Goal: Task Accomplishment & Management: Manage account settings

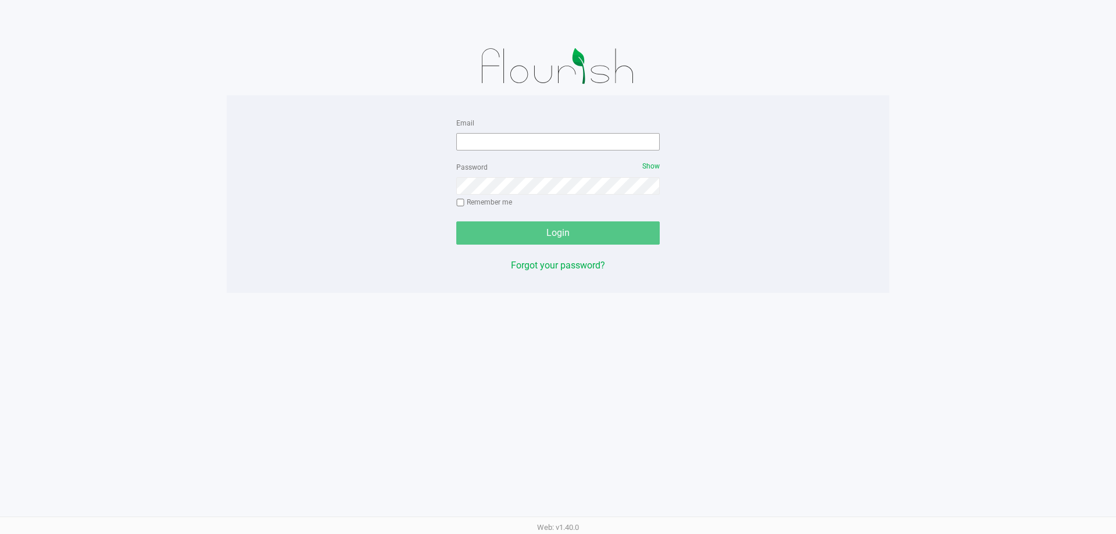
drag, startPoint x: 508, startPoint y: 129, endPoint x: 510, endPoint y: 137, distance: 7.8
click at [508, 133] on div "Email" at bounding box center [558, 133] width 204 height 35
click at [511, 138] on input "Email" at bounding box center [558, 141] width 204 height 17
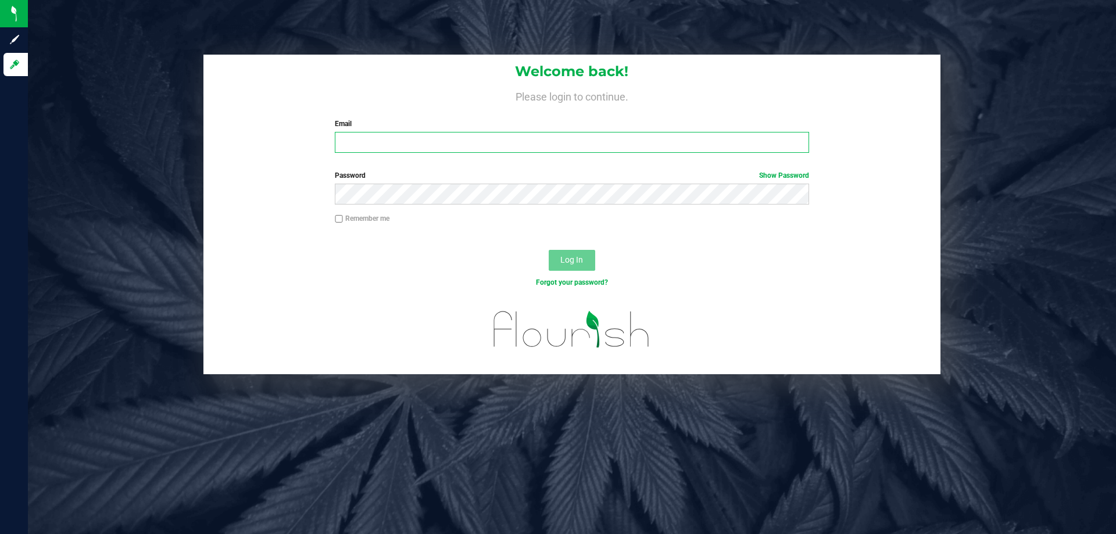
click at [382, 153] on input "Email" at bounding box center [572, 142] width 474 height 21
type input "[EMAIL_ADDRESS][DOMAIN_NAME]"
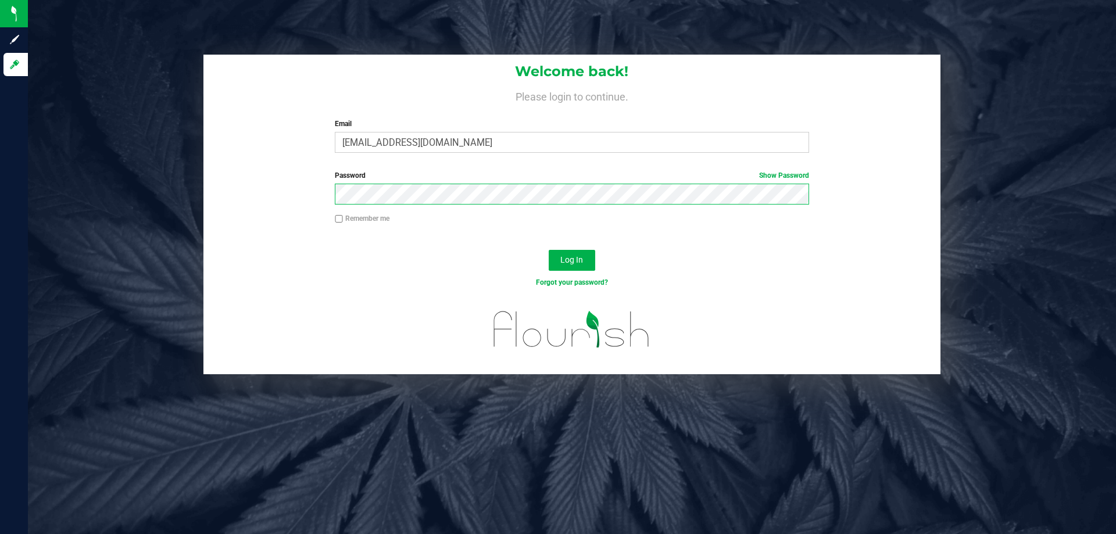
click at [549, 250] on button "Log In" at bounding box center [572, 260] width 47 height 21
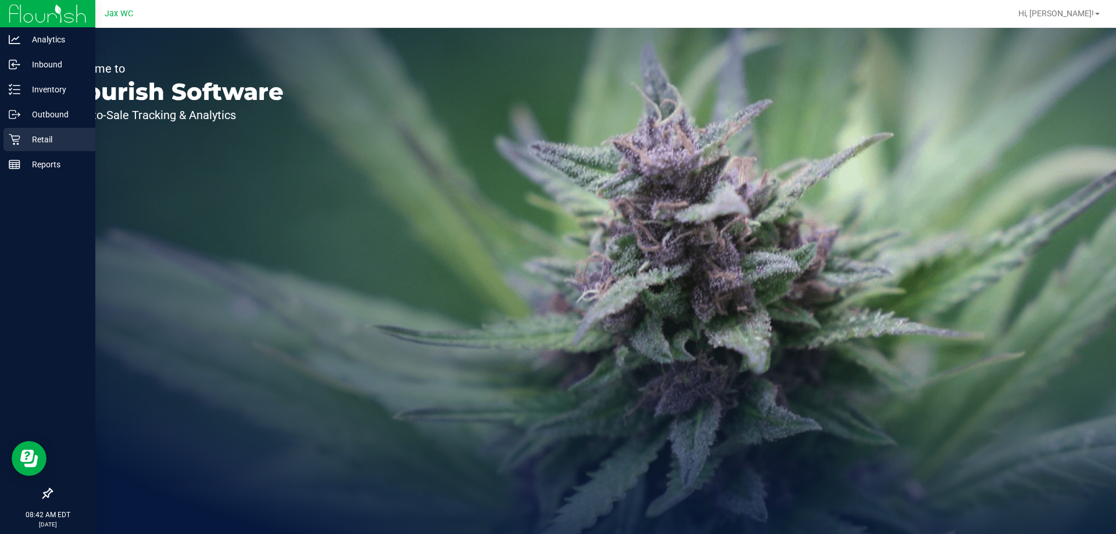
click at [38, 135] on p "Retail" at bounding box center [55, 140] width 70 height 14
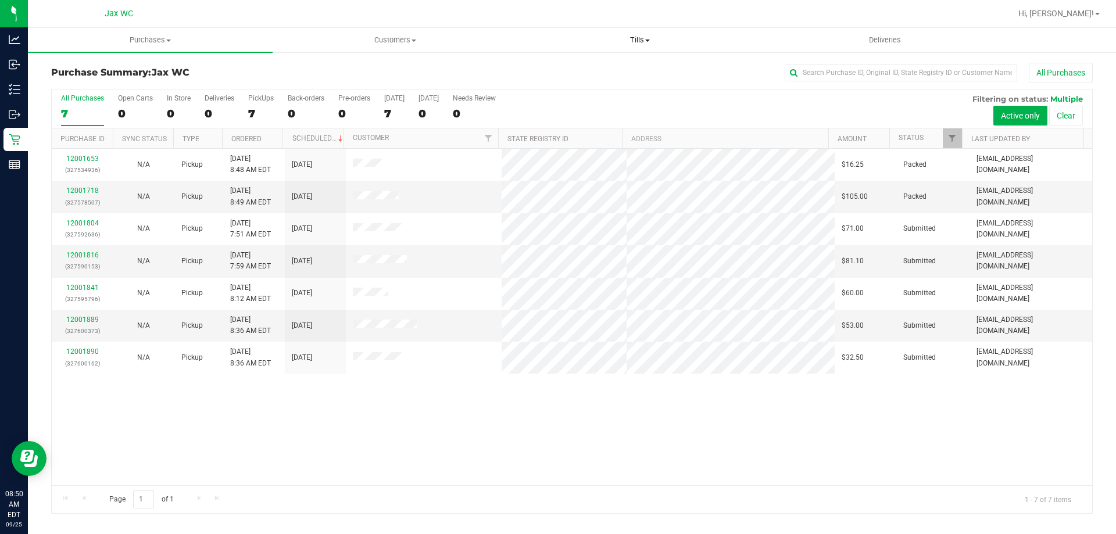
click at [647, 47] on uib-tab-heading "Tills Manage tills Reconcile e-payments" at bounding box center [640, 39] width 244 height 23
click at [614, 71] on li "Manage tills" at bounding box center [640, 70] width 245 height 14
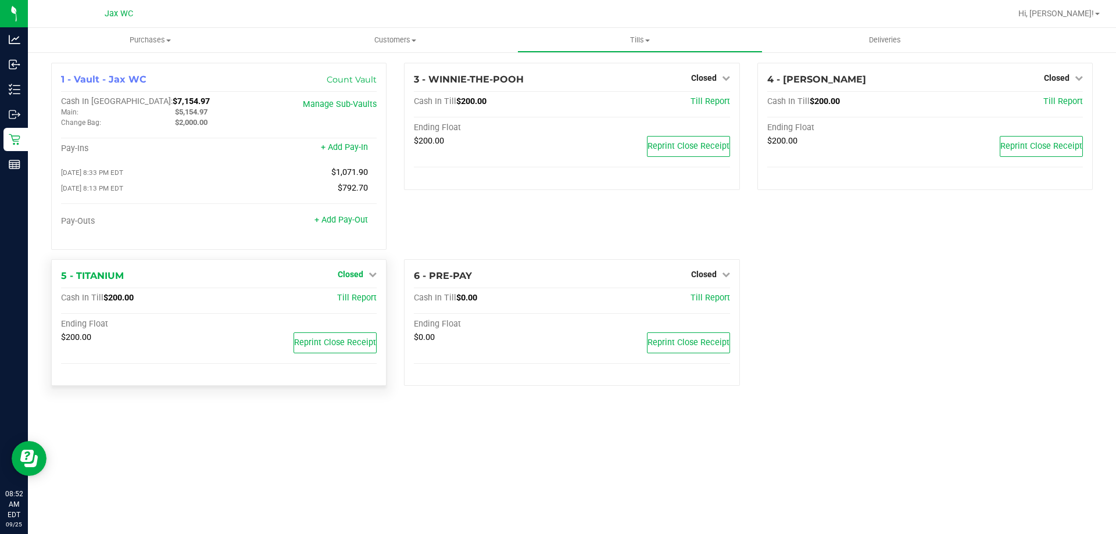
click at [348, 275] on span "Closed" at bounding box center [351, 274] width 26 height 9
click at [356, 298] on link "Open Till" at bounding box center [350, 298] width 31 height 9
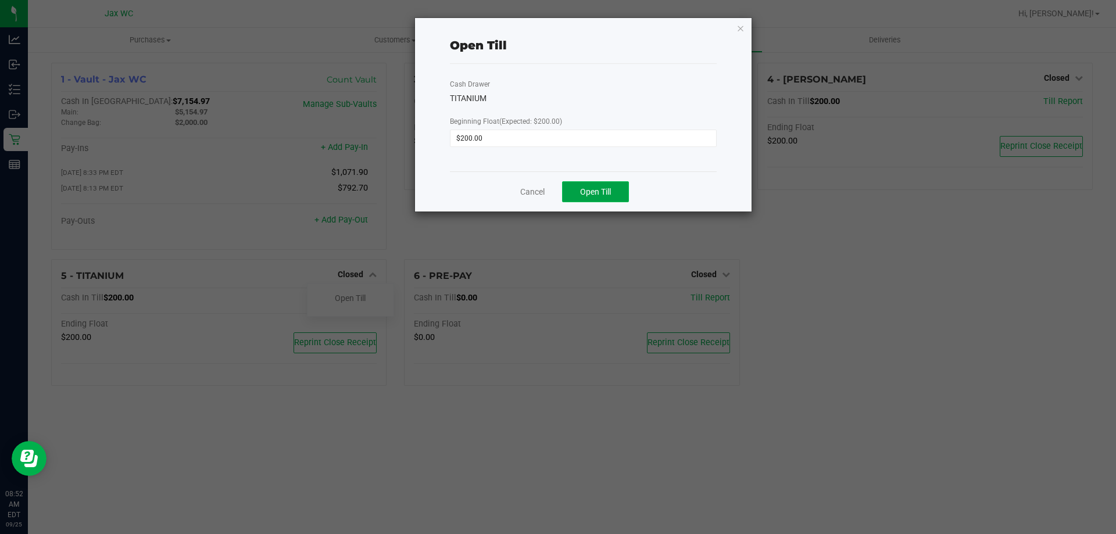
click at [601, 191] on span "Open Till" at bounding box center [595, 191] width 31 height 9
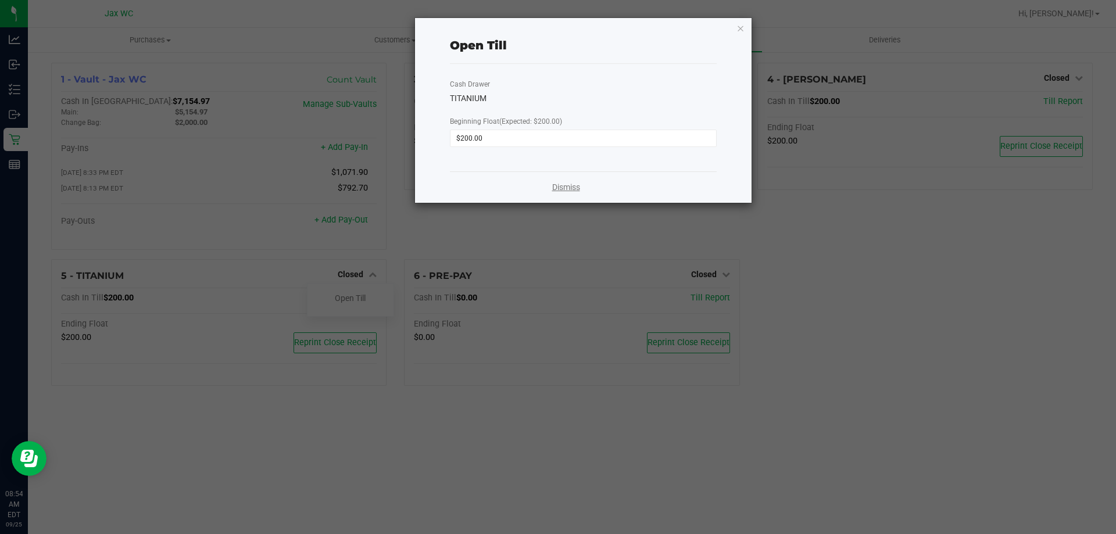
click at [577, 187] on link "Dismiss" at bounding box center [566, 187] width 28 height 12
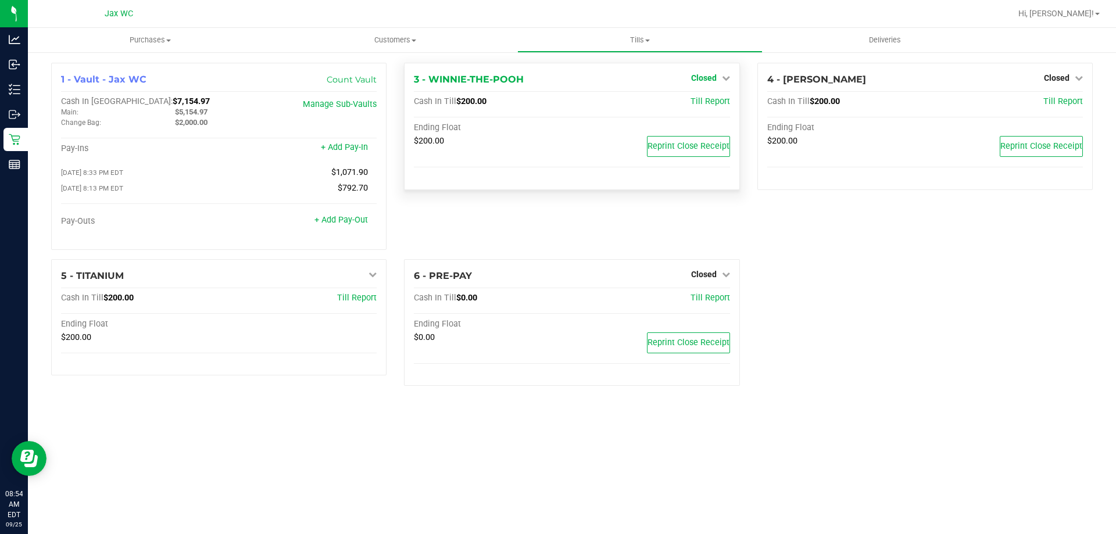
click at [718, 80] on link "Closed" at bounding box center [710, 77] width 39 height 9
click at [702, 101] on link "Open Till" at bounding box center [703, 102] width 31 height 9
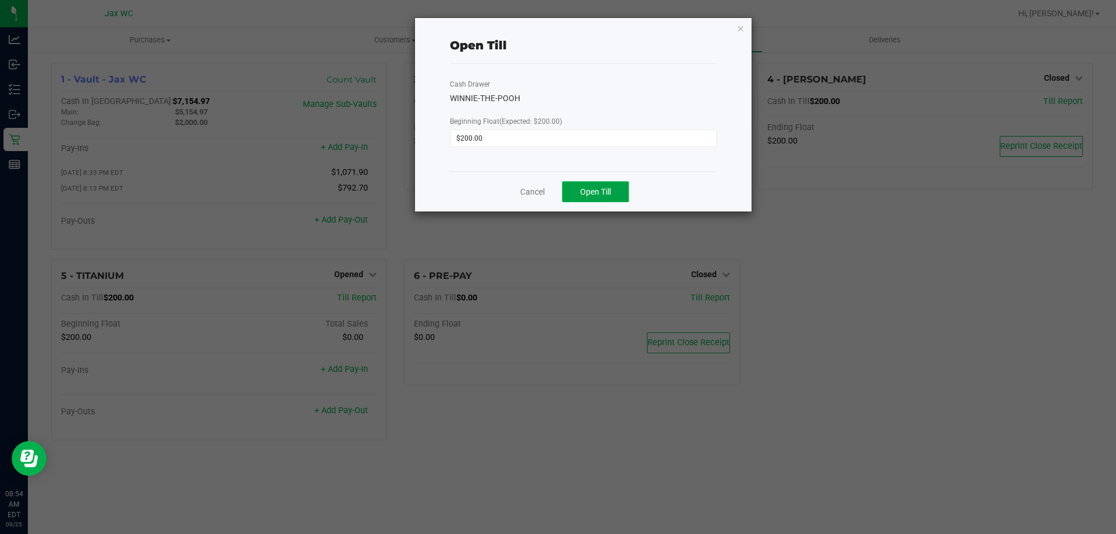
click at [606, 187] on span "Open Till" at bounding box center [595, 191] width 31 height 9
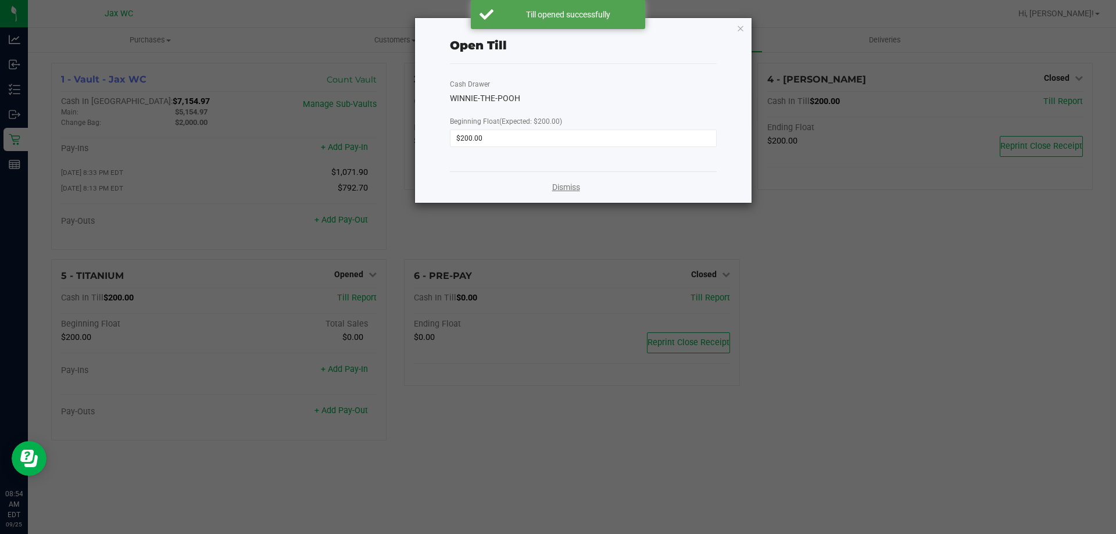
click at [563, 188] on link "Dismiss" at bounding box center [566, 187] width 28 height 12
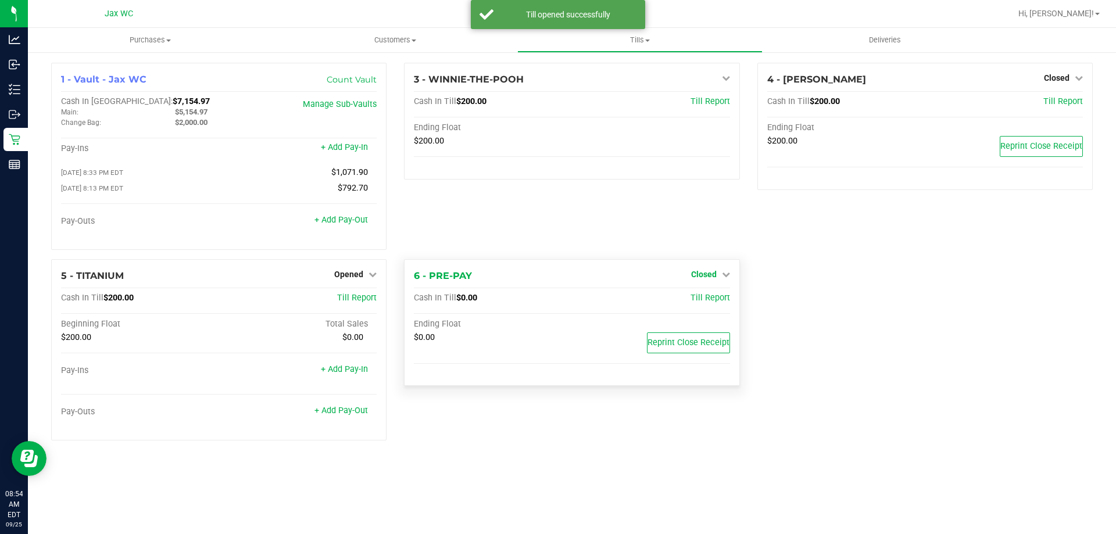
click at [703, 277] on span "Closed" at bounding box center [704, 274] width 26 height 9
click at [696, 303] on link "Open Till" at bounding box center [703, 298] width 31 height 9
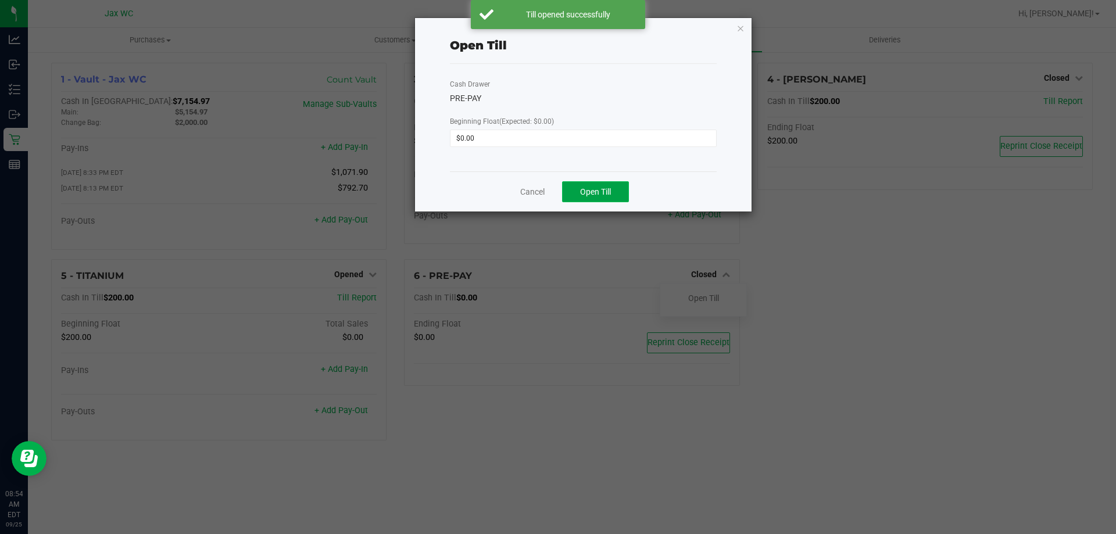
click at [616, 191] on button "Open Till" at bounding box center [595, 191] width 67 height 21
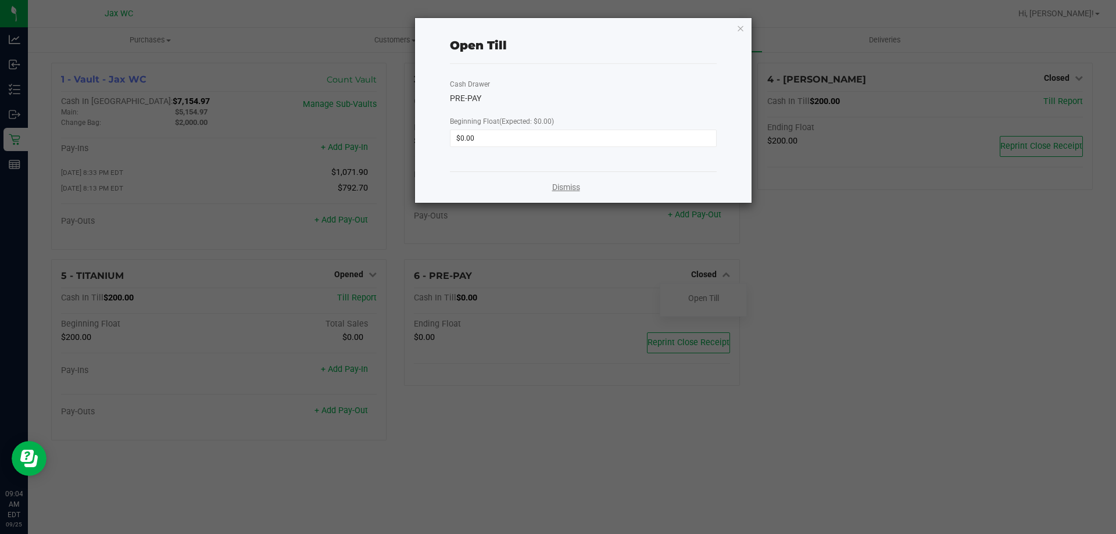
click at [569, 182] on div "Dismiss" at bounding box center [583, 187] width 267 height 31
click at [570, 185] on link "Dismiss" at bounding box center [566, 187] width 28 height 12
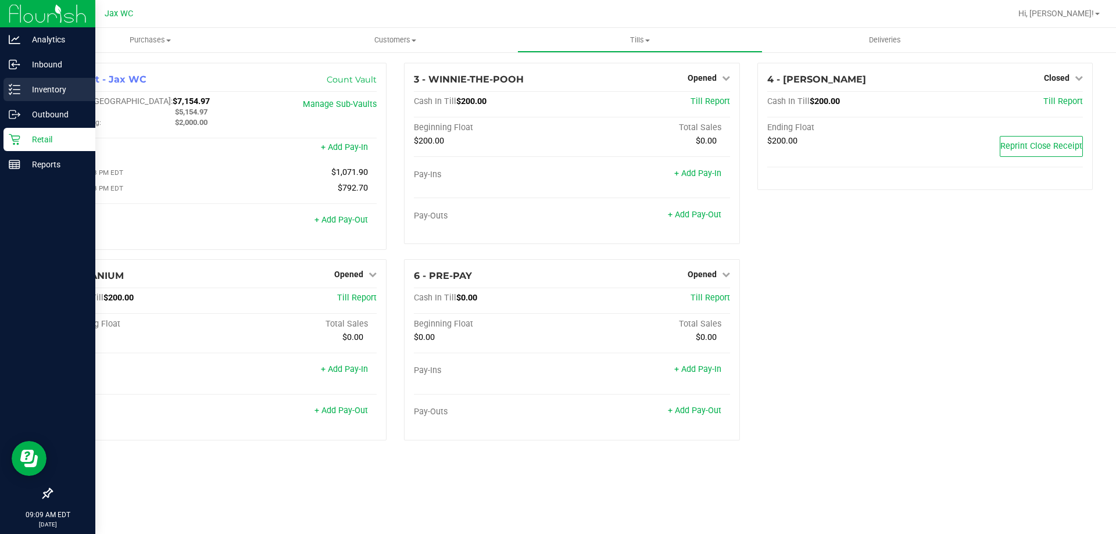
click at [14, 85] on icon at bounding box center [15, 90] width 12 height 12
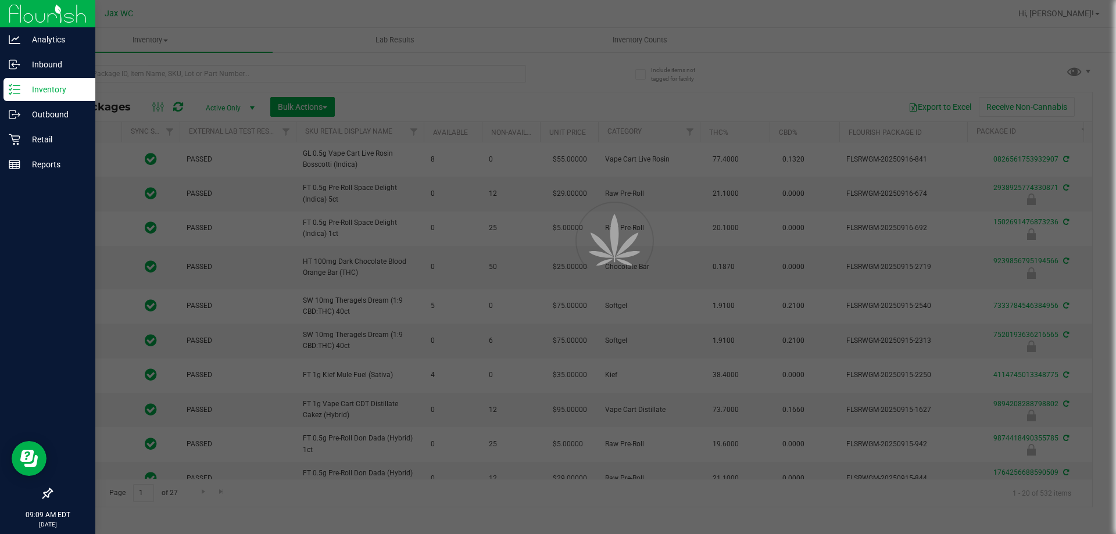
type input "[DATE]"
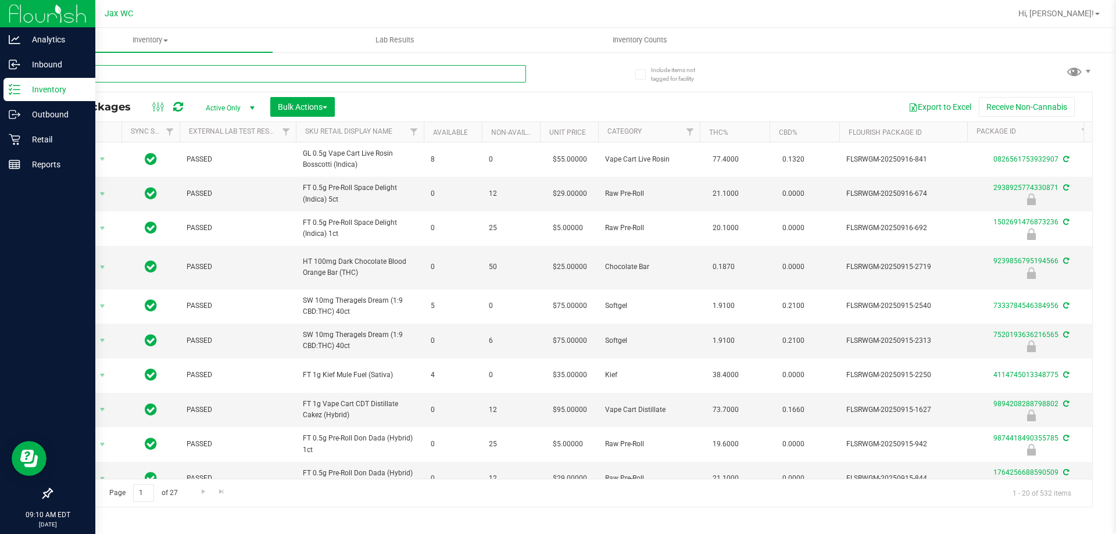
click at [254, 70] on input "text" at bounding box center [288, 73] width 475 height 17
type input "9851613716442163"
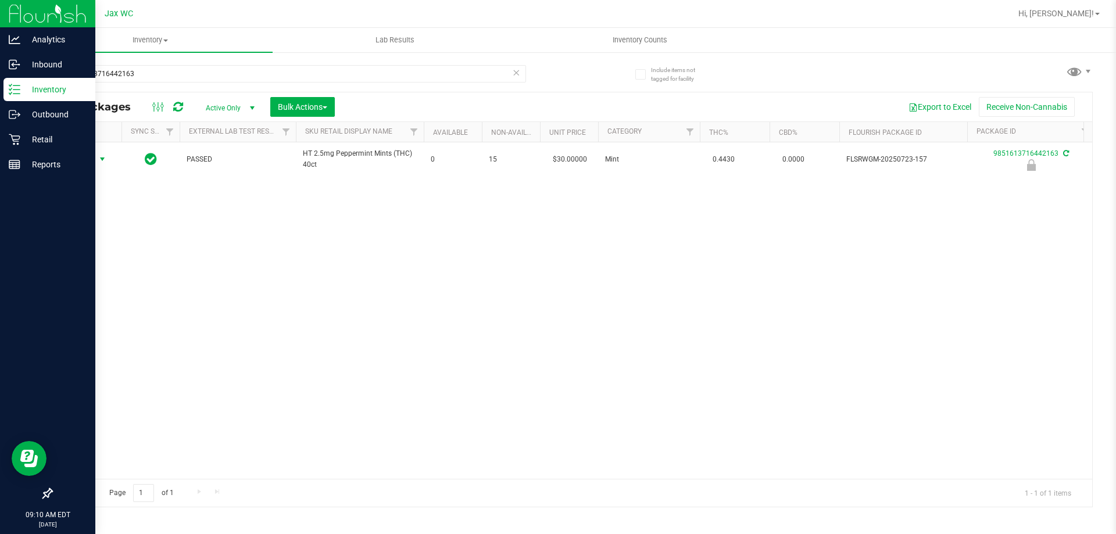
click at [85, 159] on span "Action" at bounding box center [78, 159] width 31 height 16
click at [113, 289] on li "Unlock package" at bounding box center [101, 297] width 74 height 17
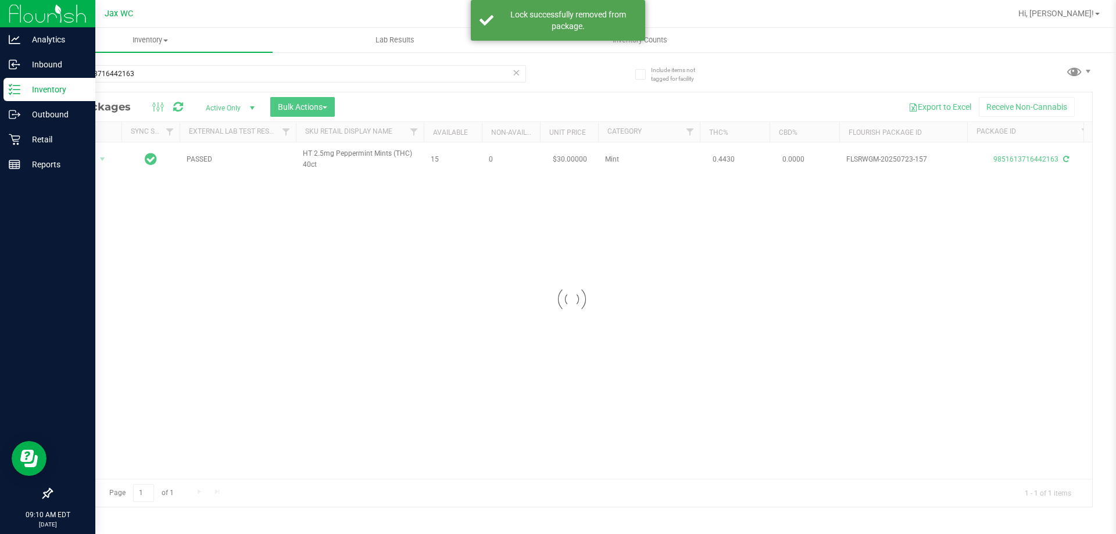
click at [90, 159] on div at bounding box center [572, 299] width 1041 height 415
click at [90, 159] on span "Action" at bounding box center [78, 159] width 31 height 16
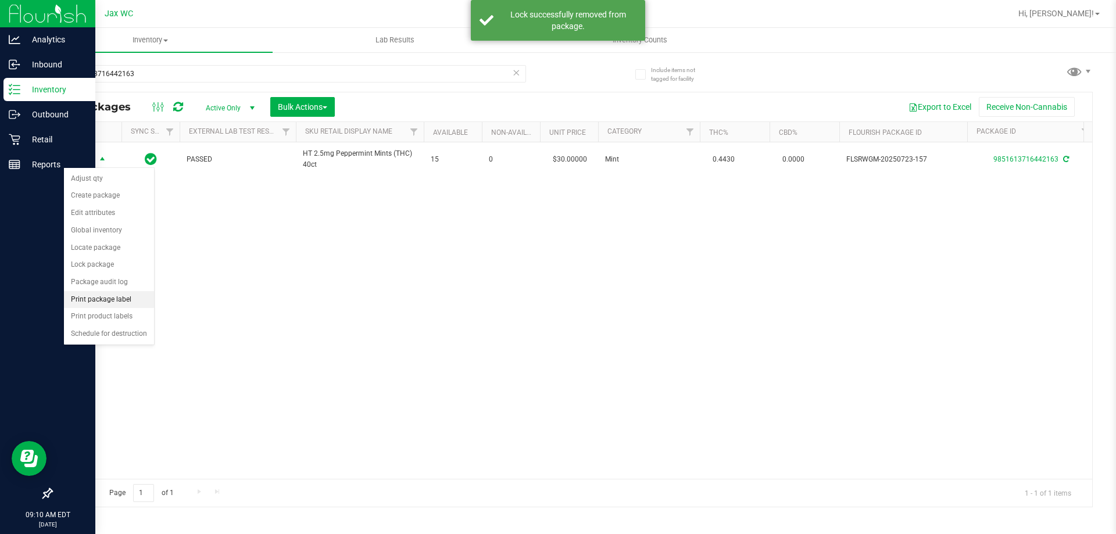
click at [129, 302] on li "Print package label" at bounding box center [109, 299] width 90 height 17
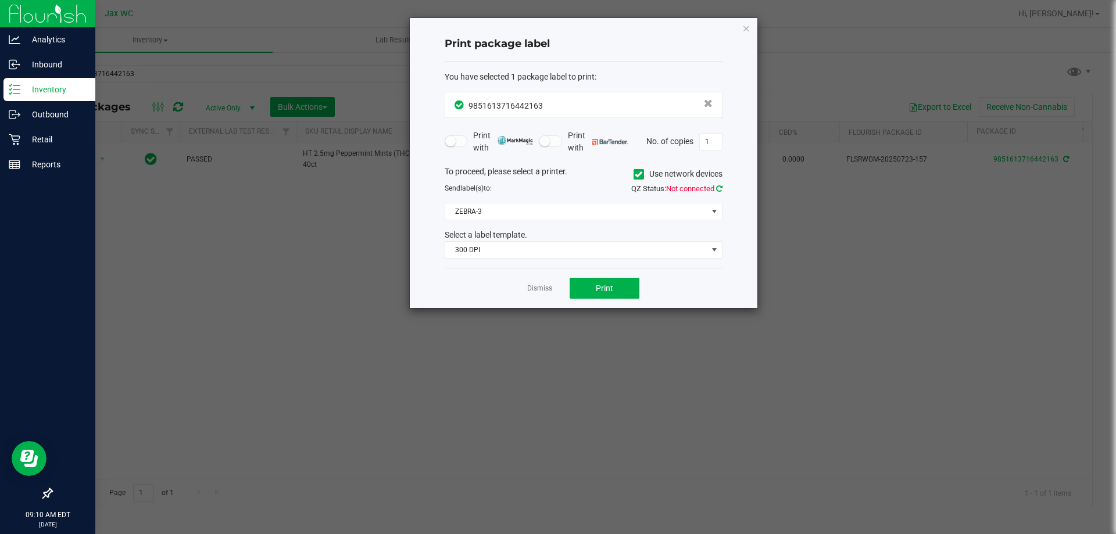
click at [718, 187] on icon at bounding box center [719, 189] width 6 height 8
click at [664, 208] on span "ZEBRA-3" at bounding box center [576, 212] width 262 height 16
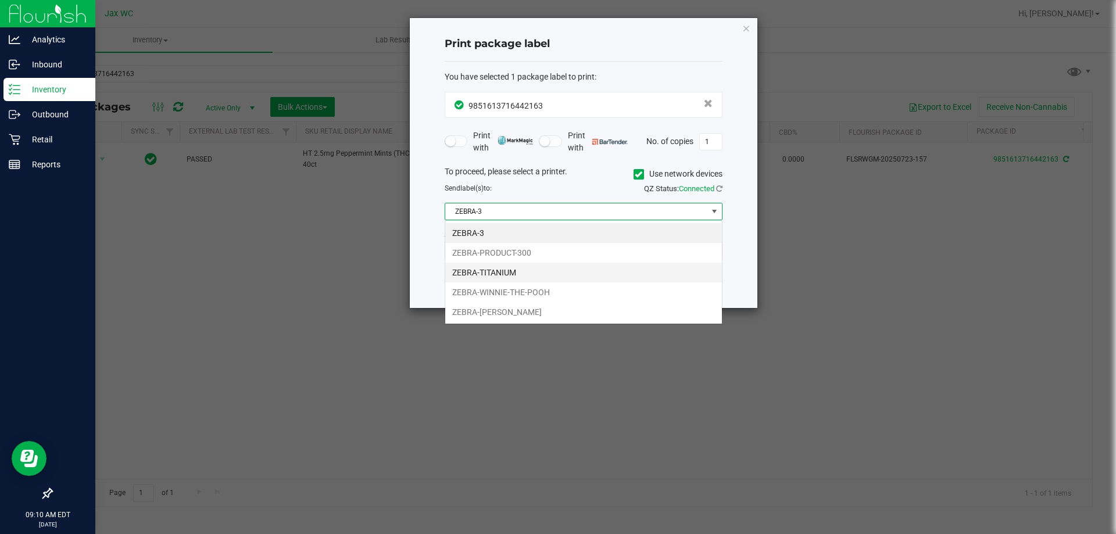
scroll to position [17, 278]
click at [545, 312] on li "ZEBRA-[PERSON_NAME]" at bounding box center [583, 312] width 277 height 20
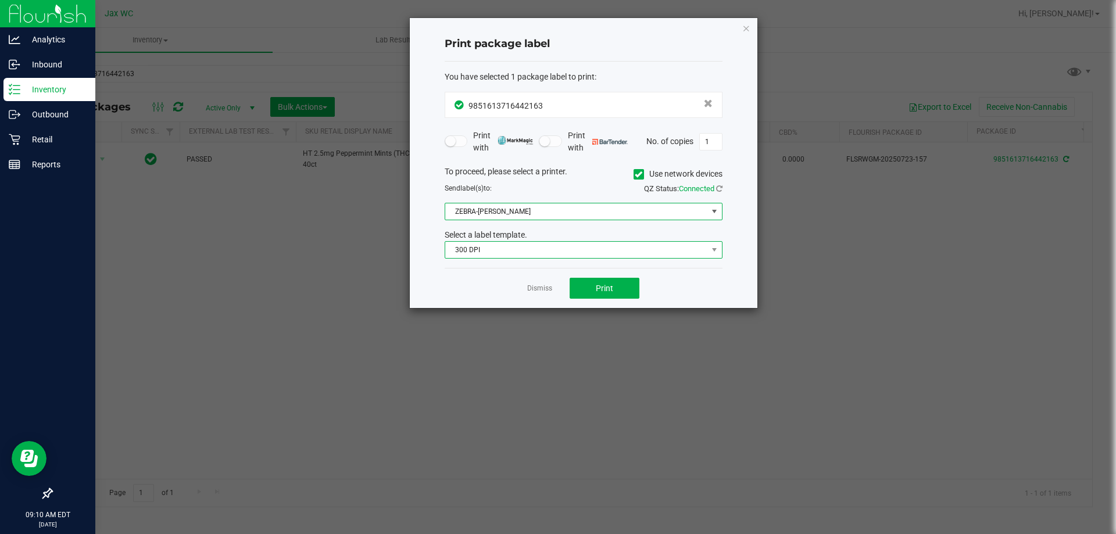
click at [536, 256] on span "300 DPI" at bounding box center [576, 250] width 262 height 16
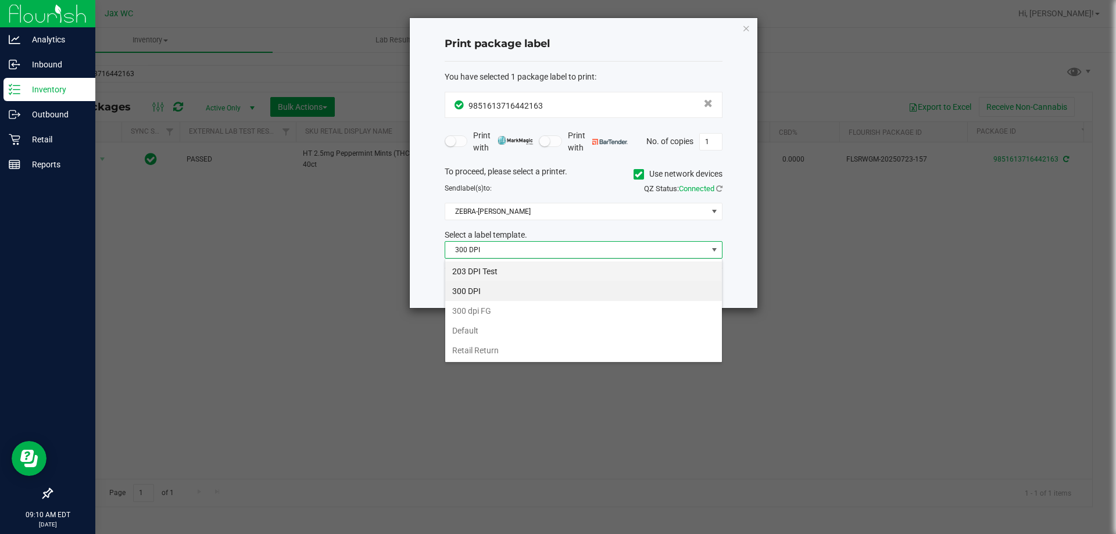
click at [530, 263] on li "203 DPI Test" at bounding box center [583, 272] width 277 height 20
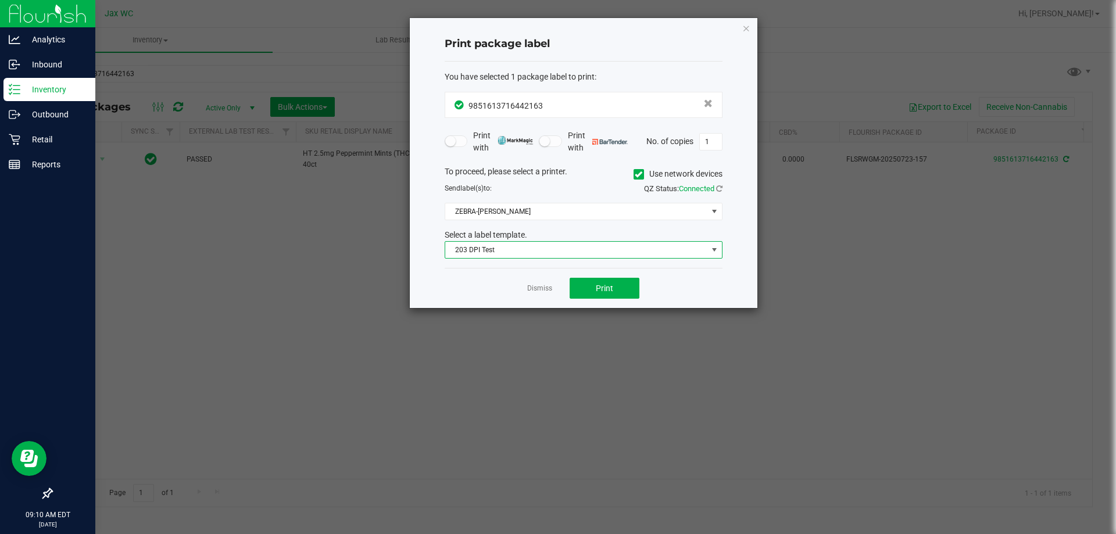
click at [608, 274] on div "Dismiss Print" at bounding box center [584, 288] width 278 height 40
click at [613, 286] on button "Print" at bounding box center [605, 288] width 70 height 21
click at [524, 283] on div "Dismiss Print" at bounding box center [584, 288] width 278 height 40
click at [538, 288] on link "Dismiss" at bounding box center [539, 289] width 25 height 10
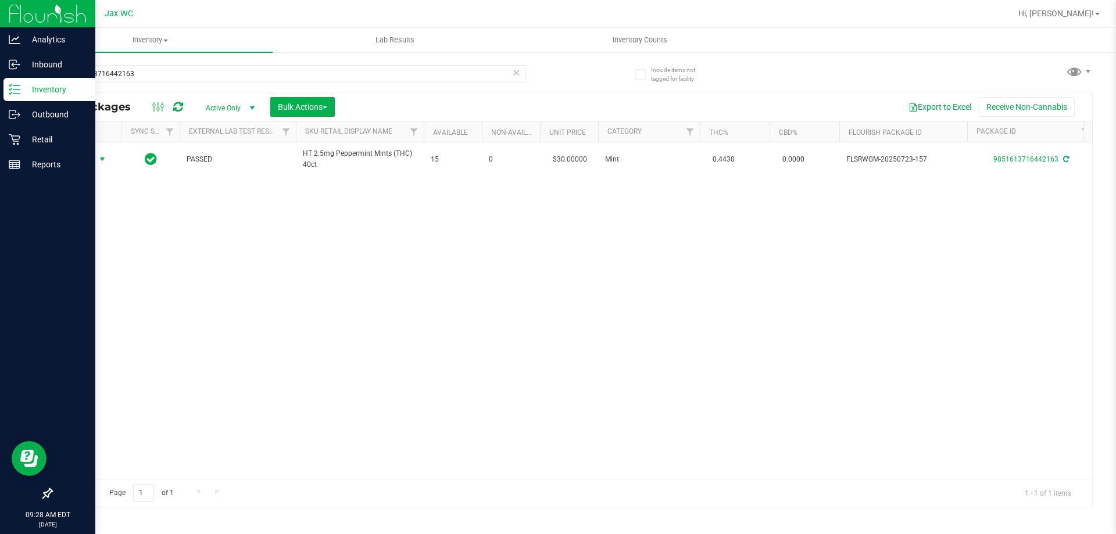
click at [520, 67] on icon at bounding box center [516, 72] width 8 height 14
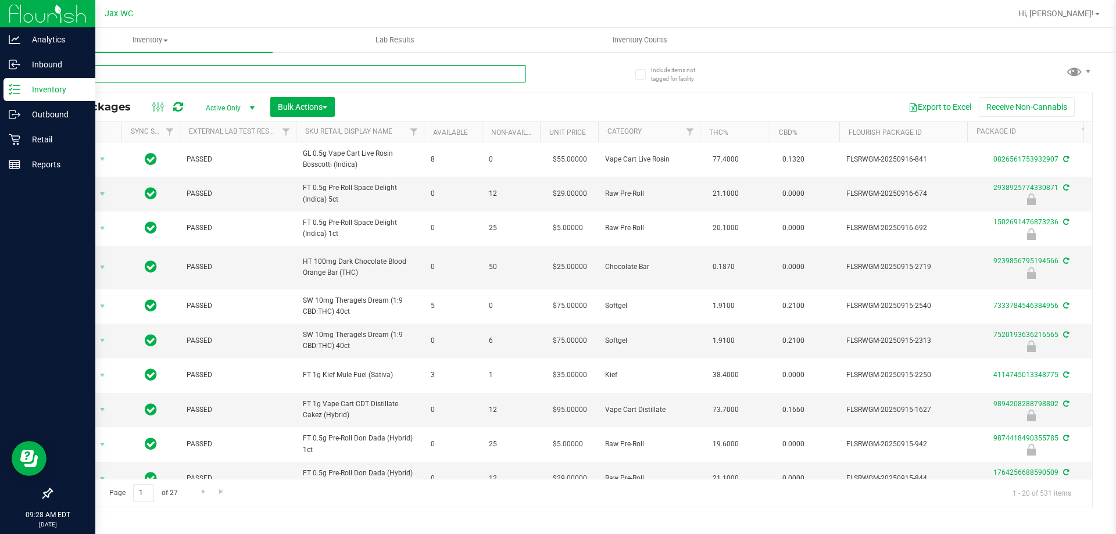
click at [115, 73] on input "text" at bounding box center [288, 73] width 475 height 17
type input "[CREDIT_CARD_NUMBER]"
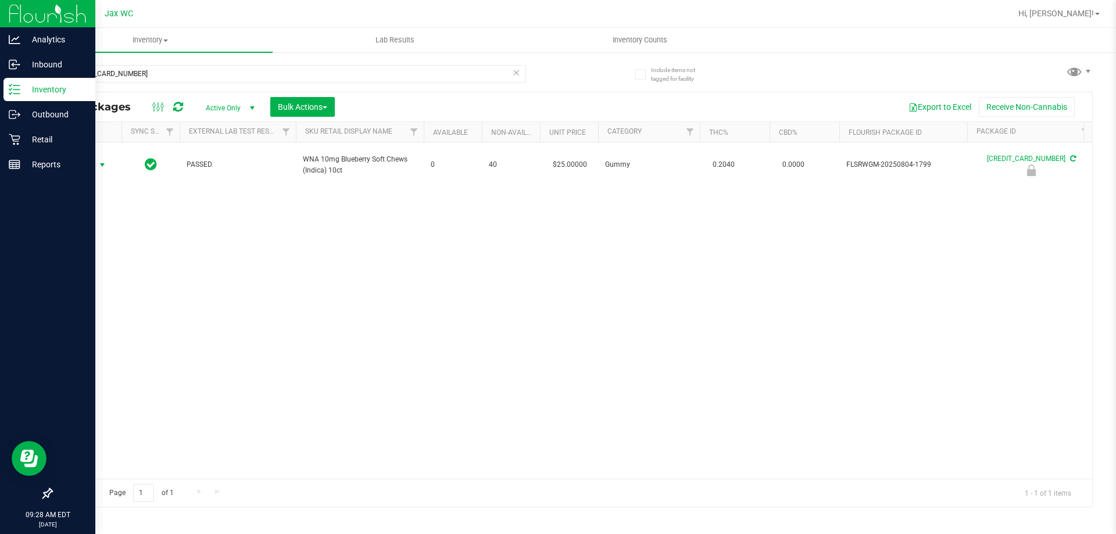
click at [77, 168] on span "Action" at bounding box center [78, 165] width 31 height 16
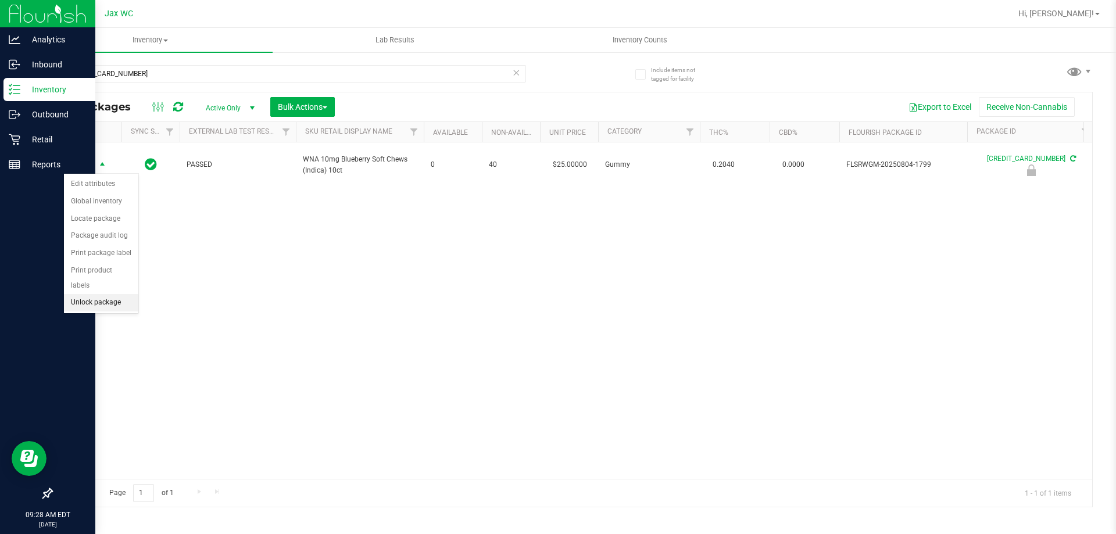
click at [128, 294] on li "Unlock package" at bounding box center [101, 302] width 74 height 17
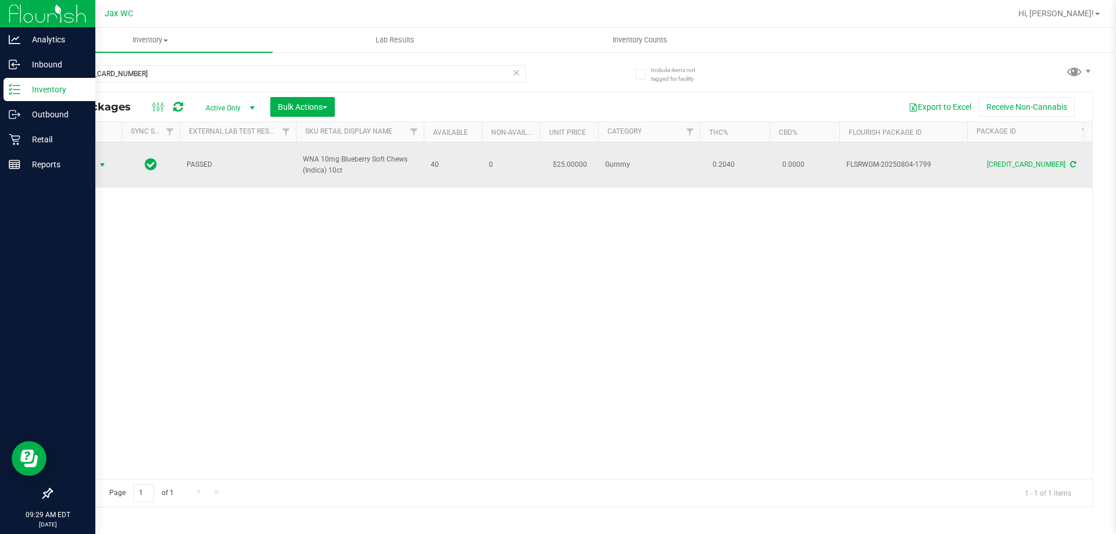
click at [86, 165] on span "Action" at bounding box center [78, 165] width 31 height 16
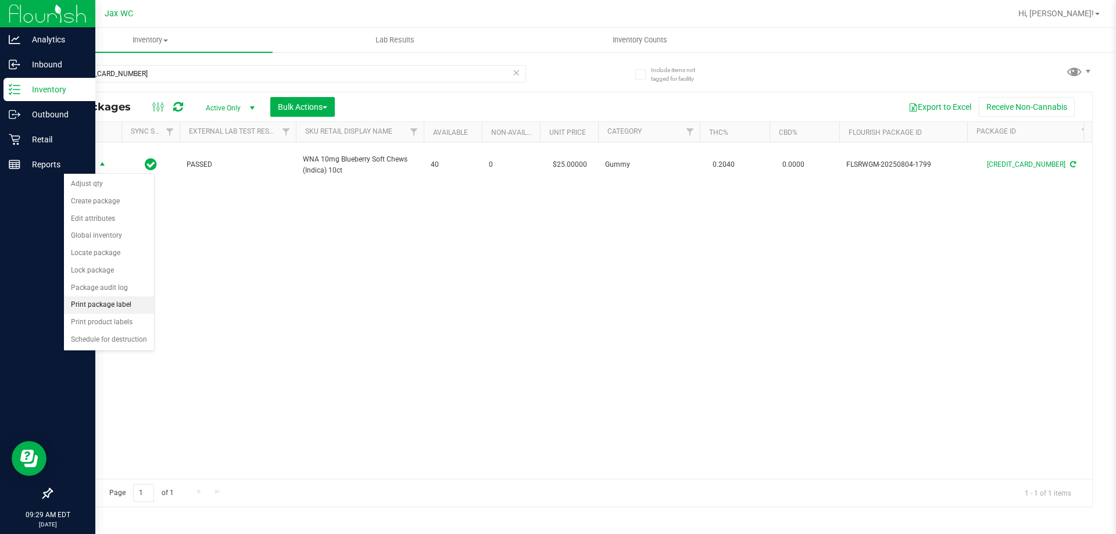
click at [107, 307] on li "Print package label" at bounding box center [109, 305] width 90 height 17
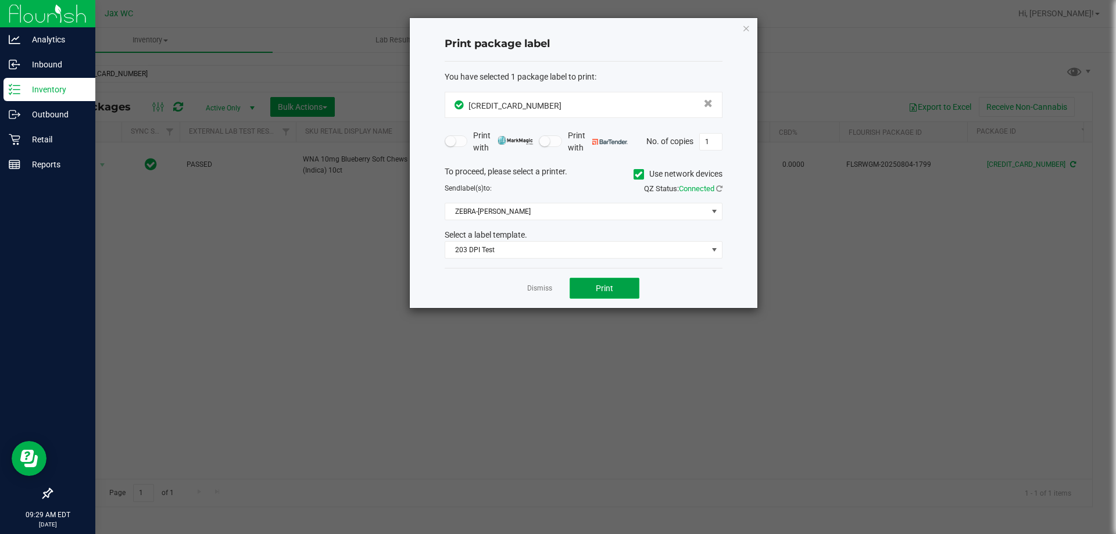
click at [604, 291] on span "Print" at bounding box center [604, 288] width 17 height 9
click at [553, 291] on div "Dismiss Print" at bounding box center [584, 288] width 278 height 40
click at [541, 288] on link "Dismiss" at bounding box center [539, 289] width 25 height 10
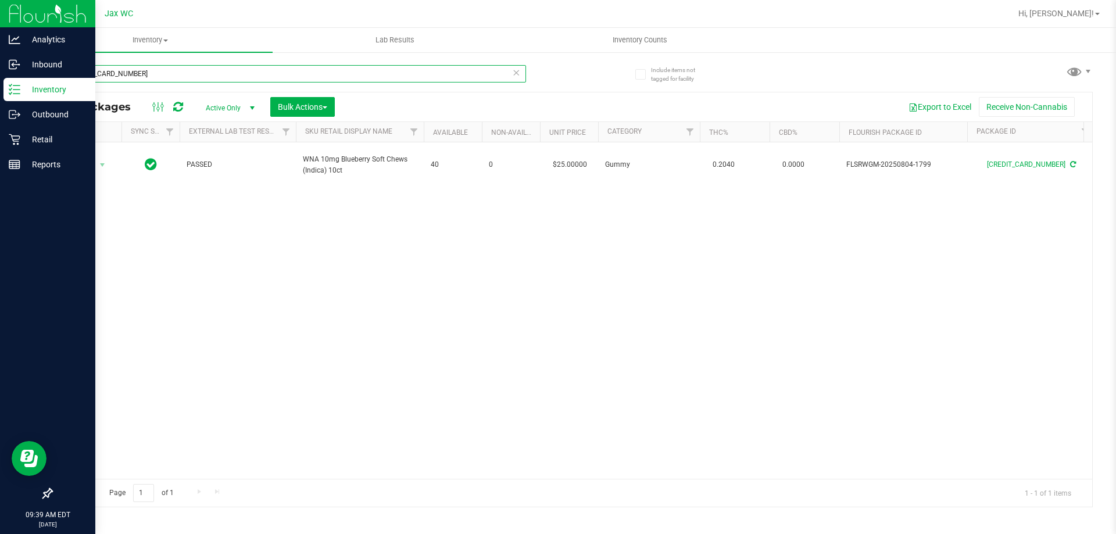
click at [180, 77] on input "[CREDIT_CARD_NUMBER]" at bounding box center [288, 73] width 475 height 17
click at [178, 77] on input "[CREDIT_CARD_NUMBER]" at bounding box center [288, 73] width 475 height 17
type input "9299615601560040"
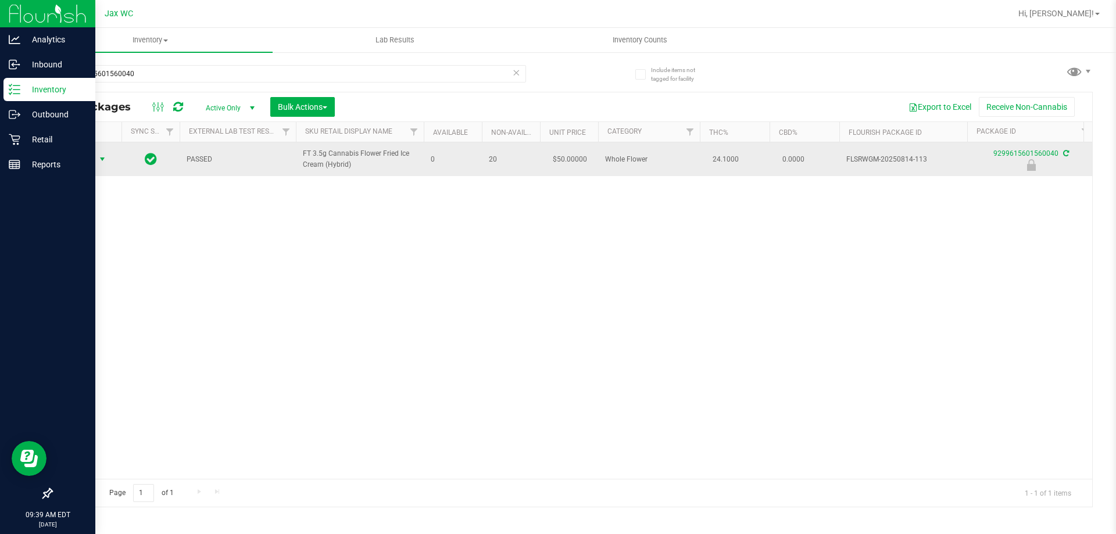
click at [90, 161] on span "Action" at bounding box center [78, 159] width 31 height 16
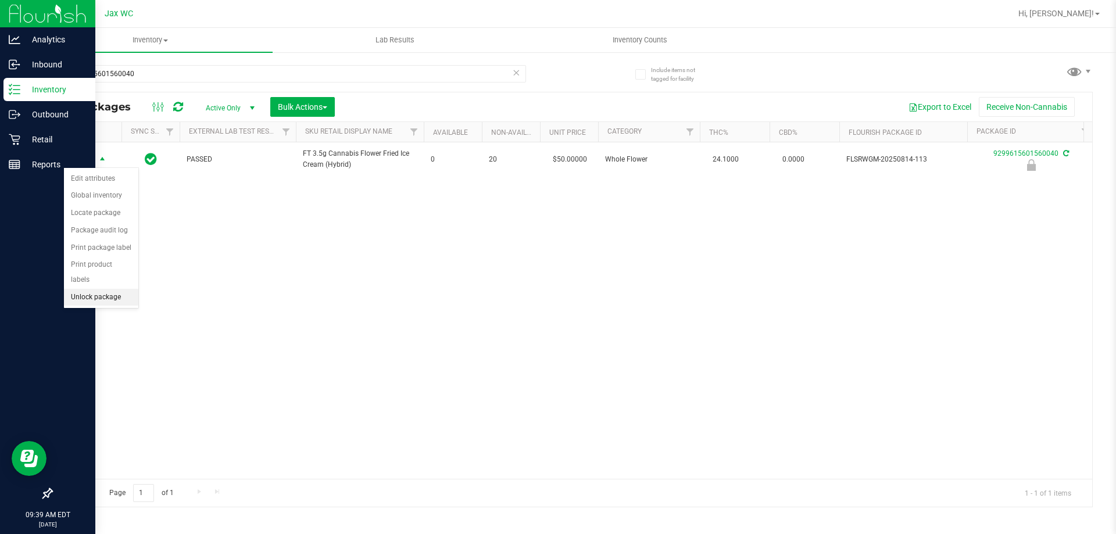
click at [103, 289] on li "Unlock package" at bounding box center [101, 297] width 74 height 17
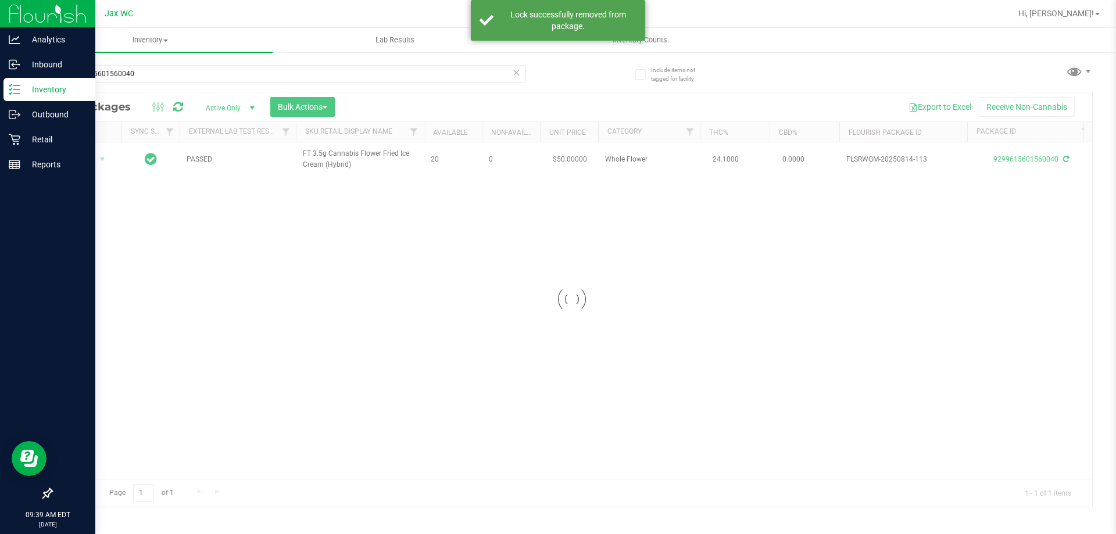
click at [81, 159] on div at bounding box center [572, 299] width 1041 height 415
click at [81, 159] on span "Action" at bounding box center [78, 159] width 31 height 16
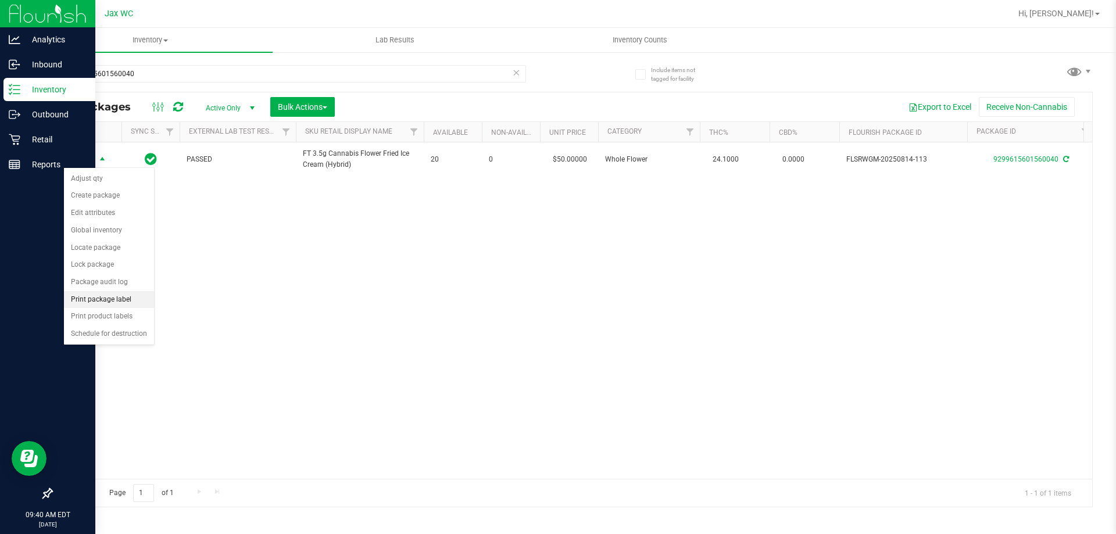
click at [145, 294] on li "Print package label" at bounding box center [109, 299] width 90 height 17
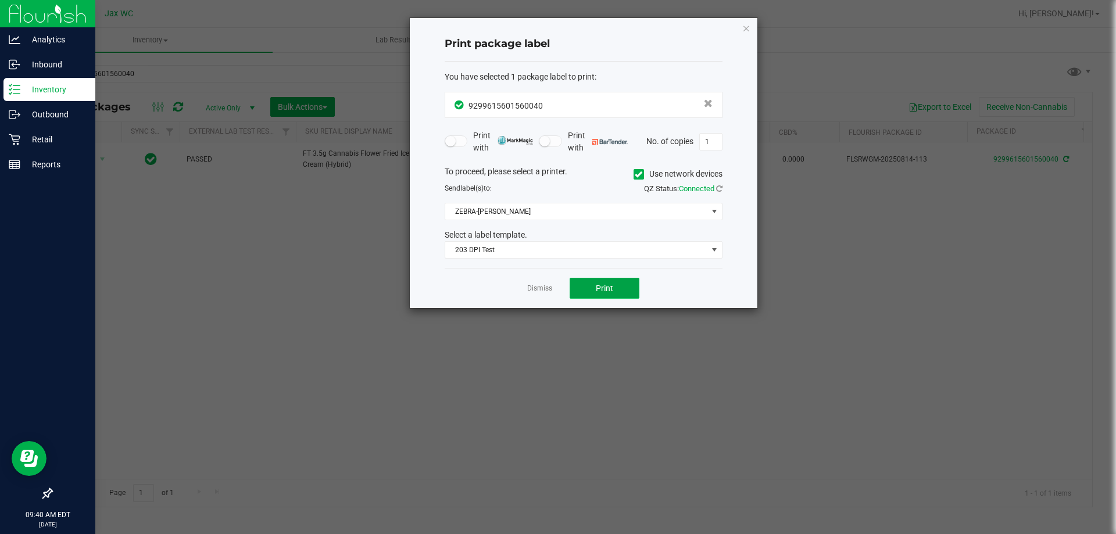
click at [597, 290] on span "Print" at bounding box center [604, 288] width 17 height 9
click at [534, 287] on link "Dismiss" at bounding box center [539, 289] width 25 height 10
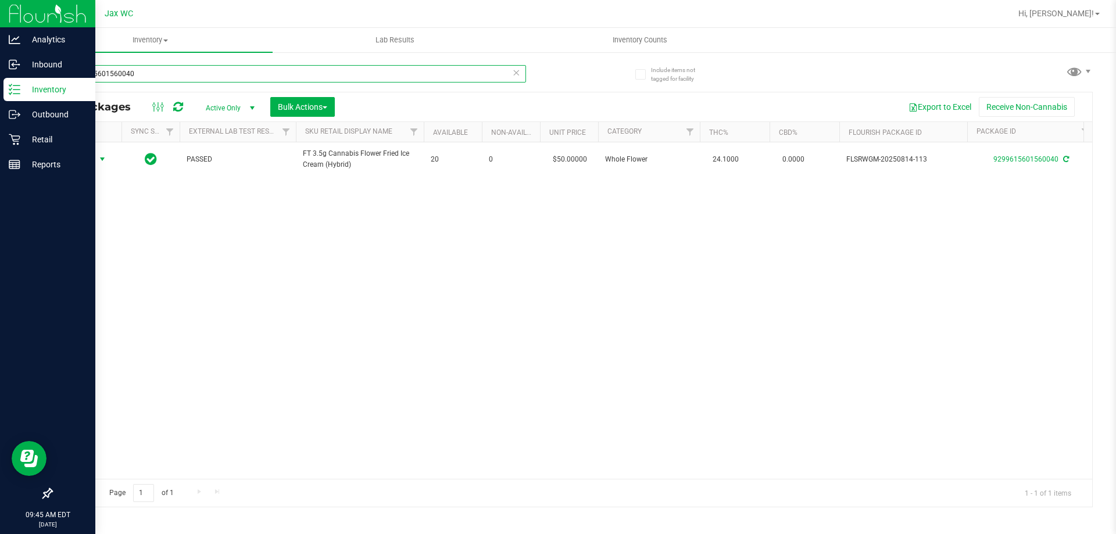
click at [248, 70] on input "9299615601560040" at bounding box center [288, 73] width 475 height 17
click at [250, 76] on input "9299615601560040" at bounding box center [288, 73] width 475 height 17
click at [250, 77] on input "9299615601560040" at bounding box center [288, 73] width 475 height 17
type input "2337202593232268"
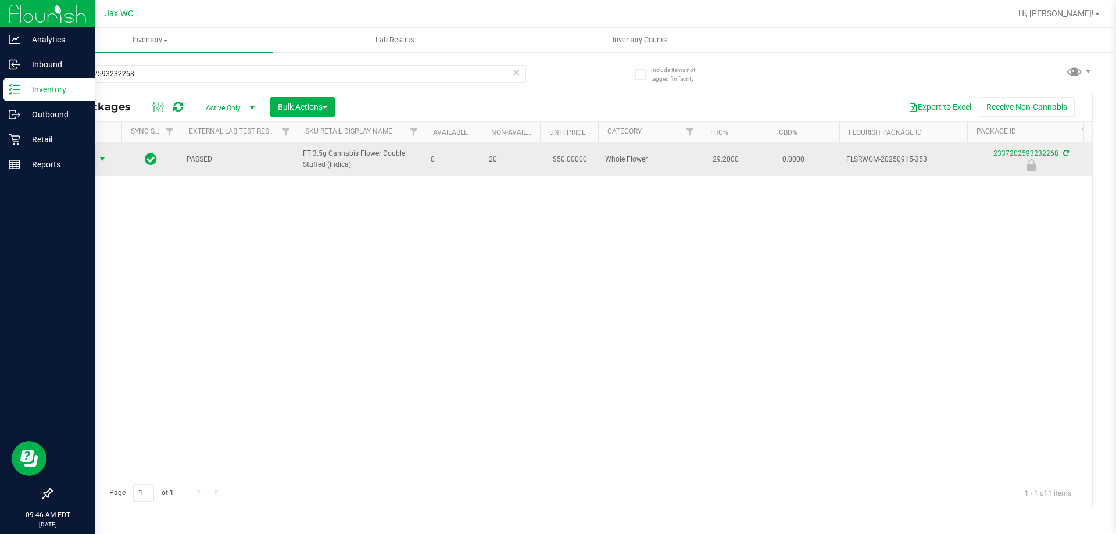
click at [94, 163] on span "Action" at bounding box center [78, 159] width 31 height 16
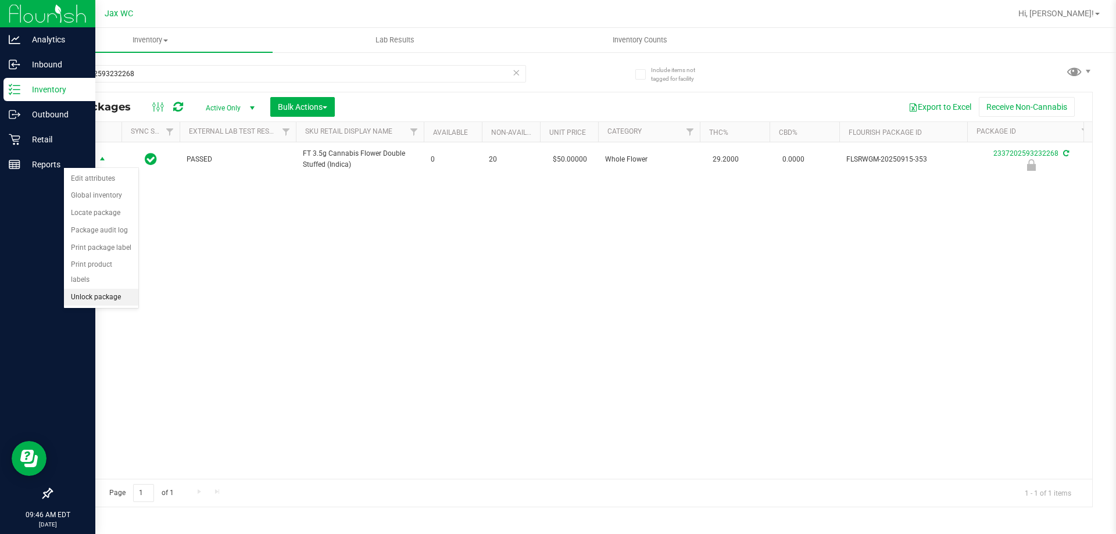
click at [98, 289] on li "Unlock package" at bounding box center [101, 297] width 74 height 17
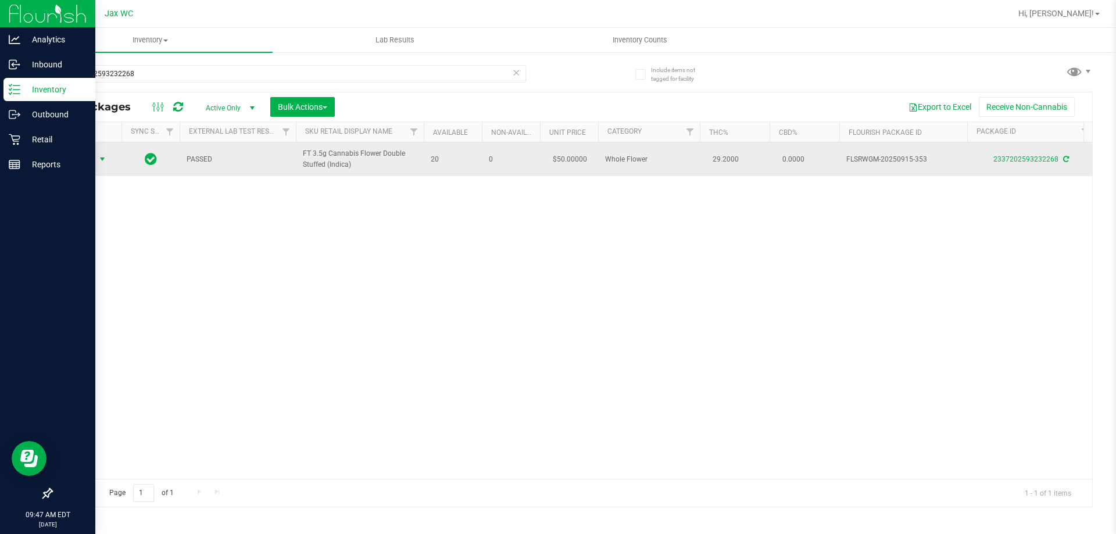
click at [80, 163] on span "Action" at bounding box center [78, 159] width 31 height 16
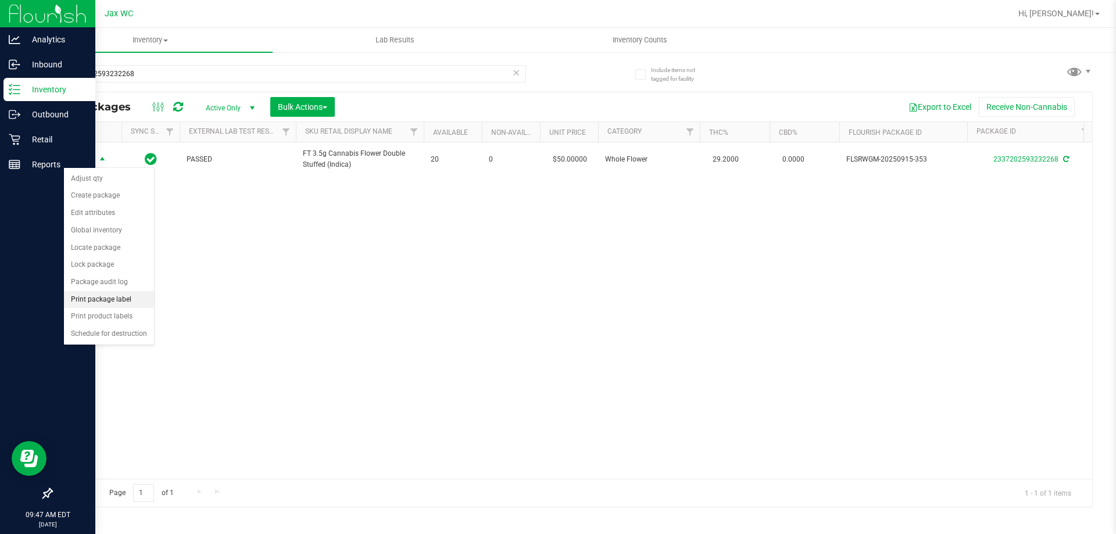
click at [123, 299] on li "Print package label" at bounding box center [109, 299] width 90 height 17
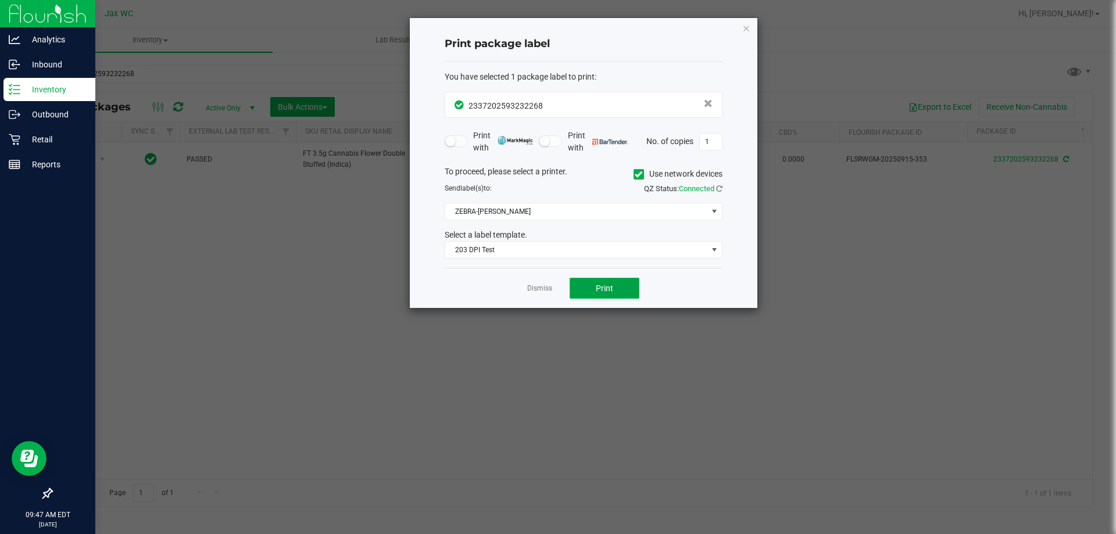
click at [590, 284] on button "Print" at bounding box center [605, 288] width 70 height 21
click at [547, 287] on div "Dismiss Print" at bounding box center [584, 288] width 278 height 40
click at [545, 290] on link "Dismiss" at bounding box center [539, 289] width 25 height 10
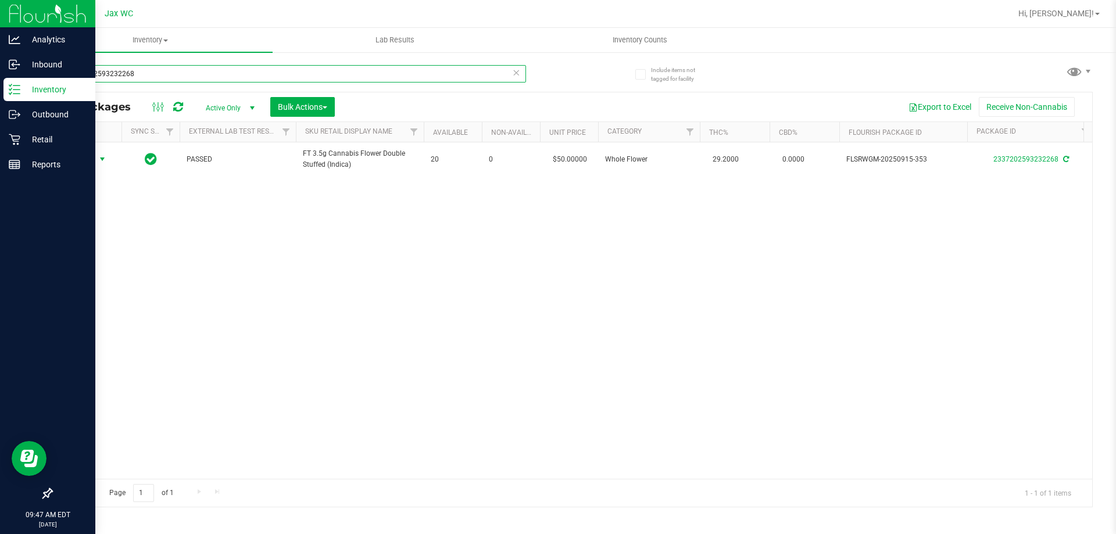
click at [210, 69] on input "2337202593232268" at bounding box center [288, 73] width 475 height 17
click at [213, 70] on input "2337202593232268" at bounding box center [288, 73] width 475 height 17
type input "3931506052943225"
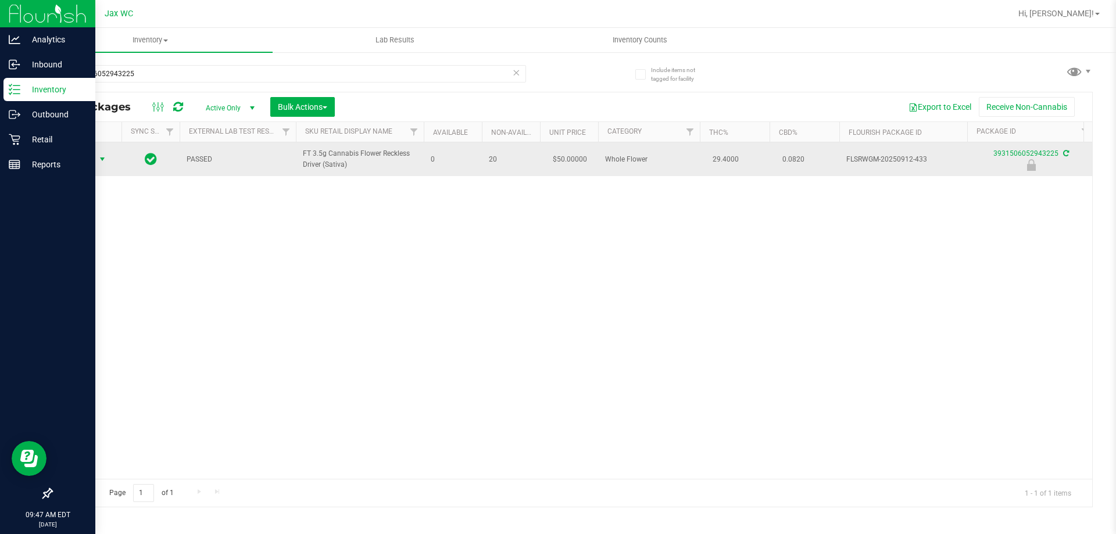
click at [102, 158] on span "select" at bounding box center [102, 159] width 9 height 9
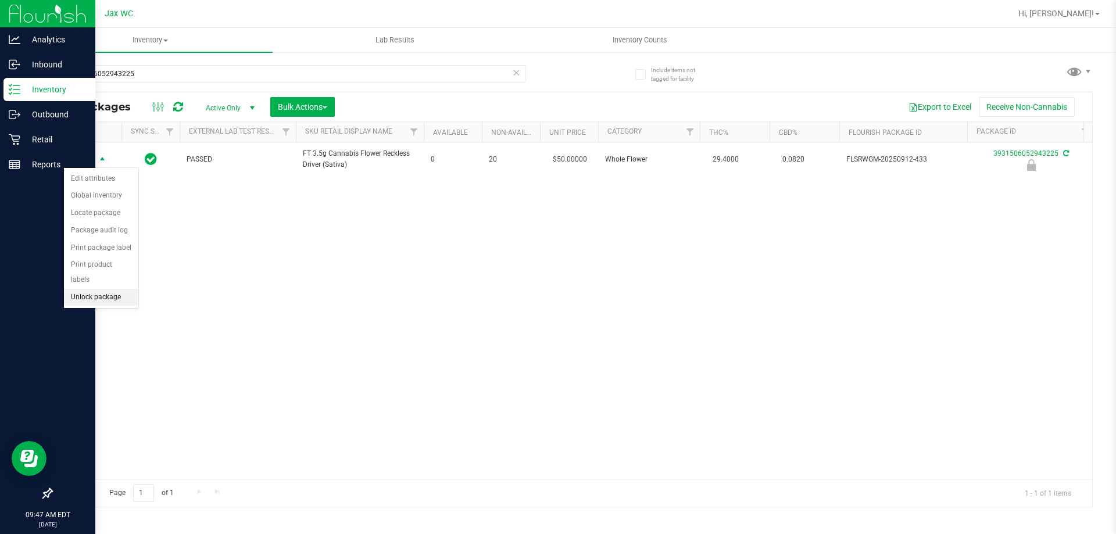
click at [109, 289] on li "Unlock package" at bounding box center [101, 297] width 74 height 17
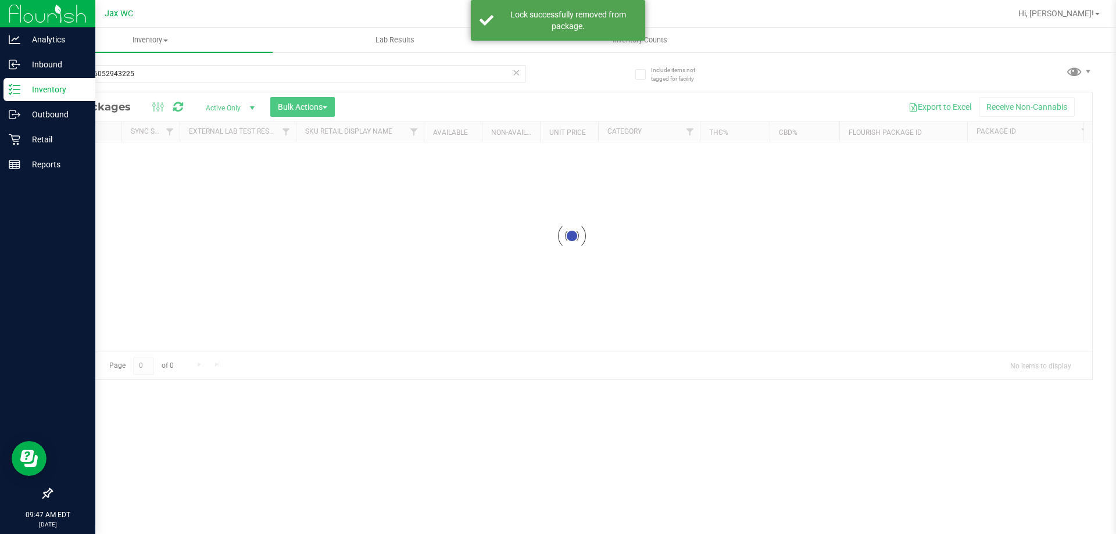
click at [85, 160] on div at bounding box center [572, 235] width 1041 height 287
click at [85, 160] on div at bounding box center [572, 299] width 1041 height 415
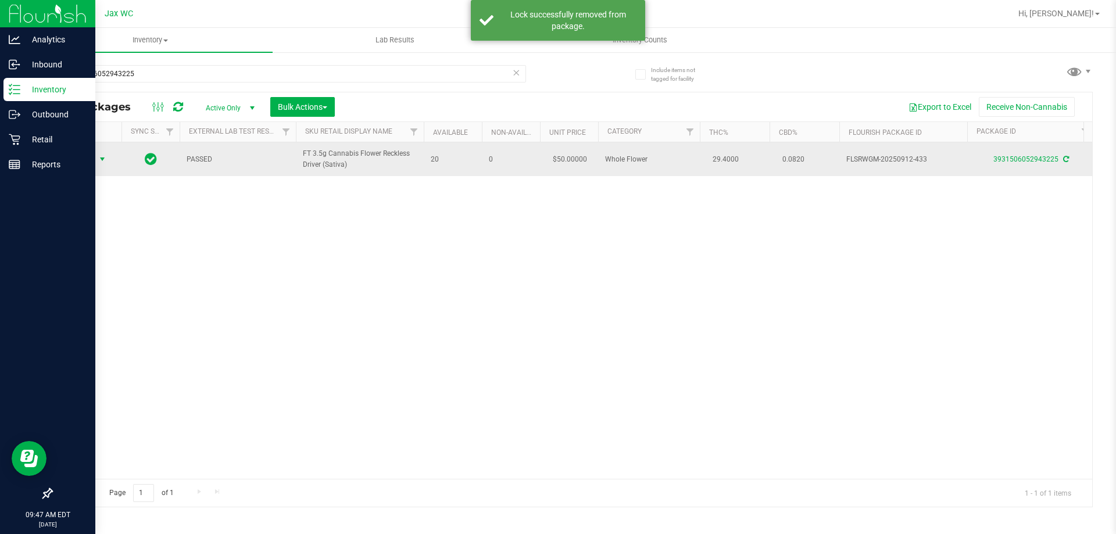
click at [87, 158] on span "Action" at bounding box center [78, 159] width 31 height 16
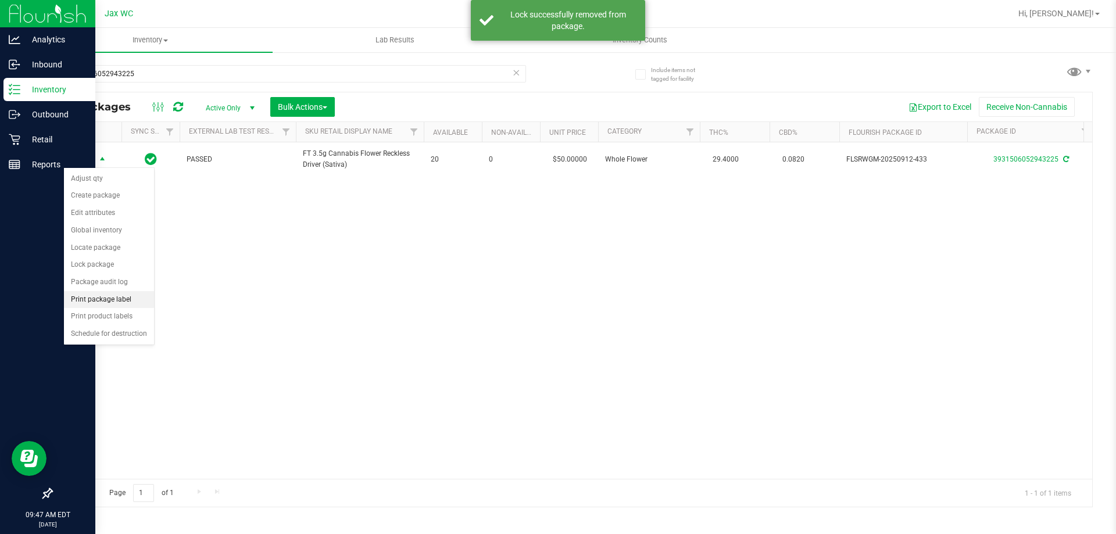
click at [139, 297] on li "Print package label" at bounding box center [109, 299] width 90 height 17
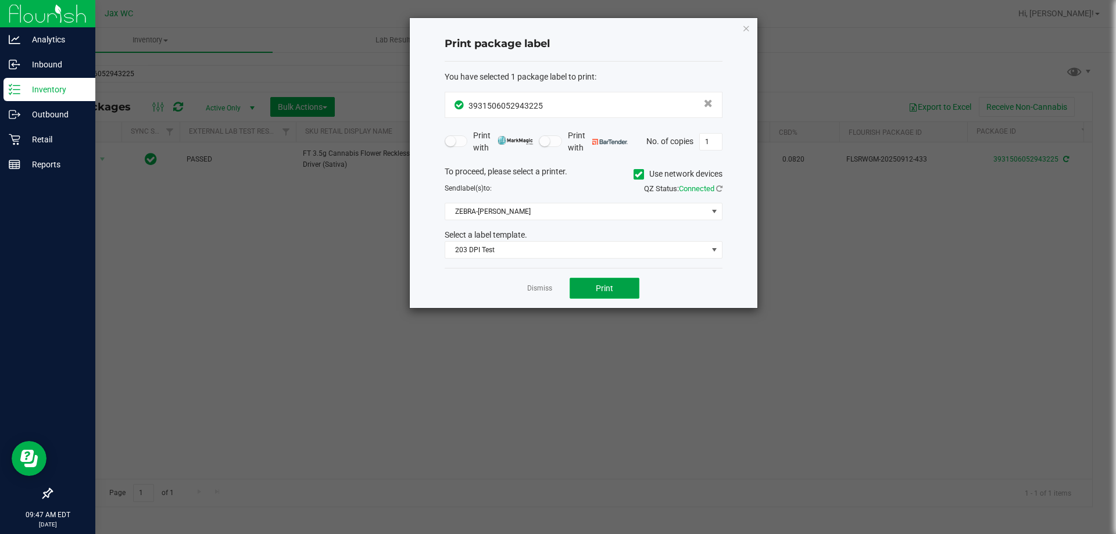
click at [595, 289] on button "Print" at bounding box center [605, 288] width 70 height 21
click at [545, 291] on link "Dismiss" at bounding box center [539, 289] width 25 height 10
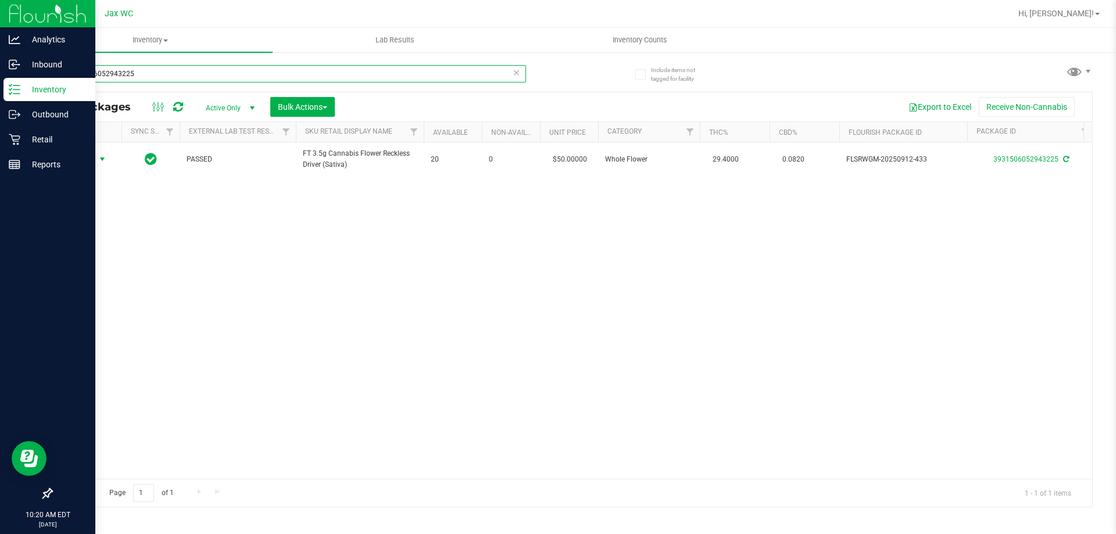
click at [162, 75] on input "3931506052943225" at bounding box center [288, 73] width 475 height 17
click at [161, 70] on input "3931506052943225" at bounding box center [288, 73] width 475 height 17
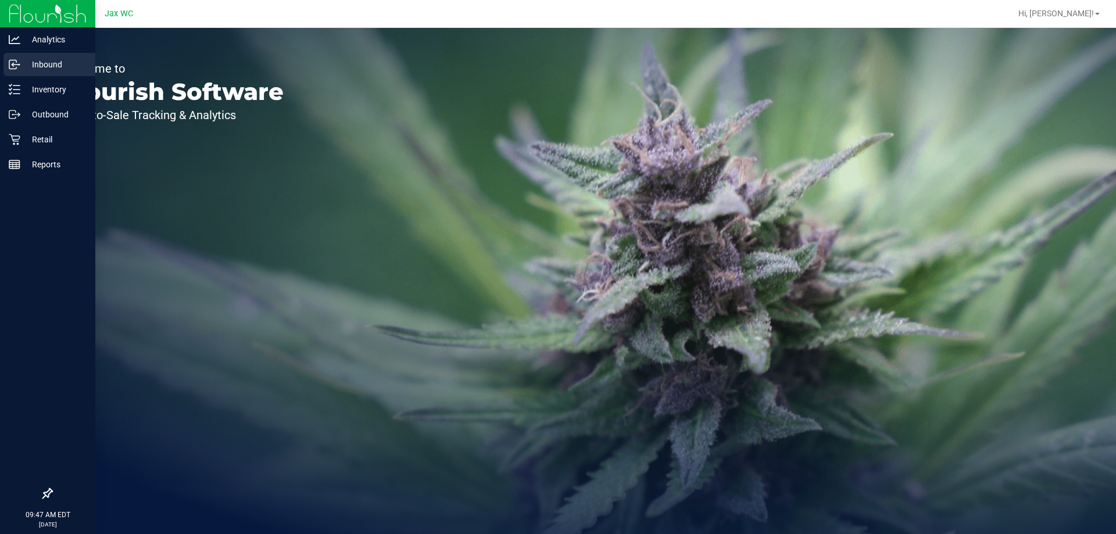
click at [42, 54] on div "Inbound" at bounding box center [49, 64] width 92 height 23
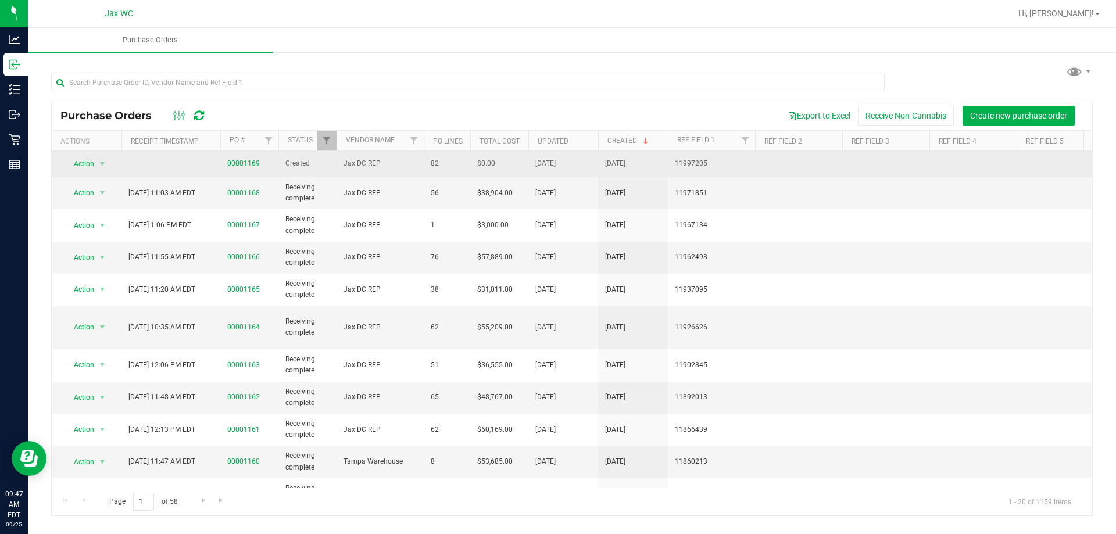
click at [251, 163] on link "00001169" at bounding box center [243, 163] width 33 height 8
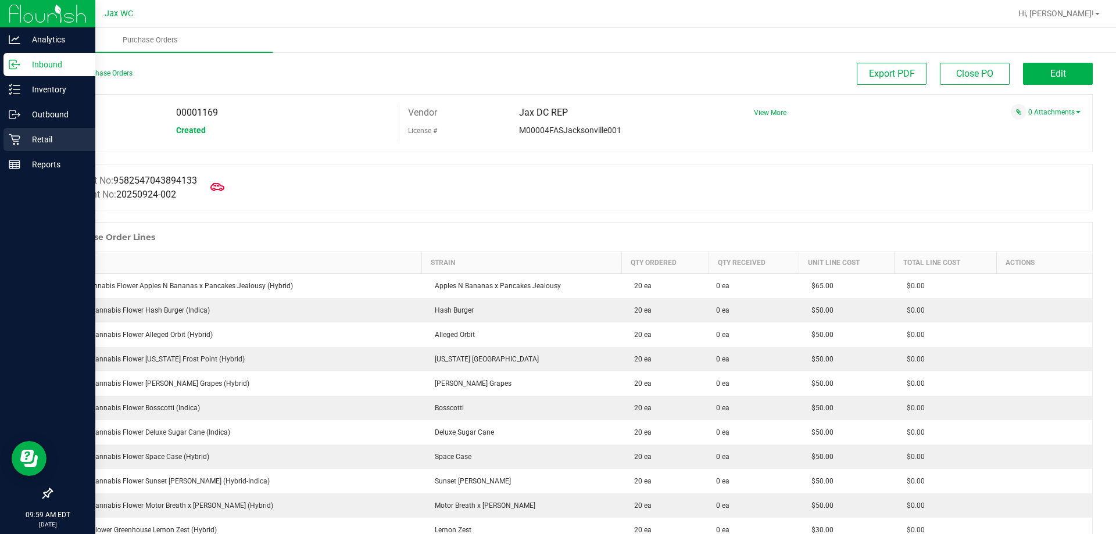
click at [25, 146] on p "Retail" at bounding box center [55, 140] width 70 height 14
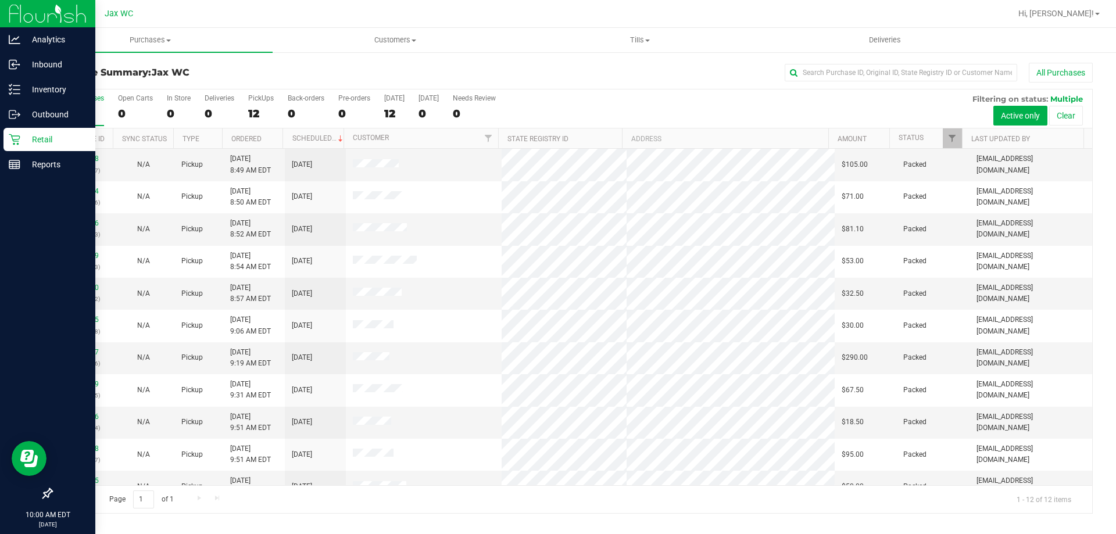
scroll to position [49, 0]
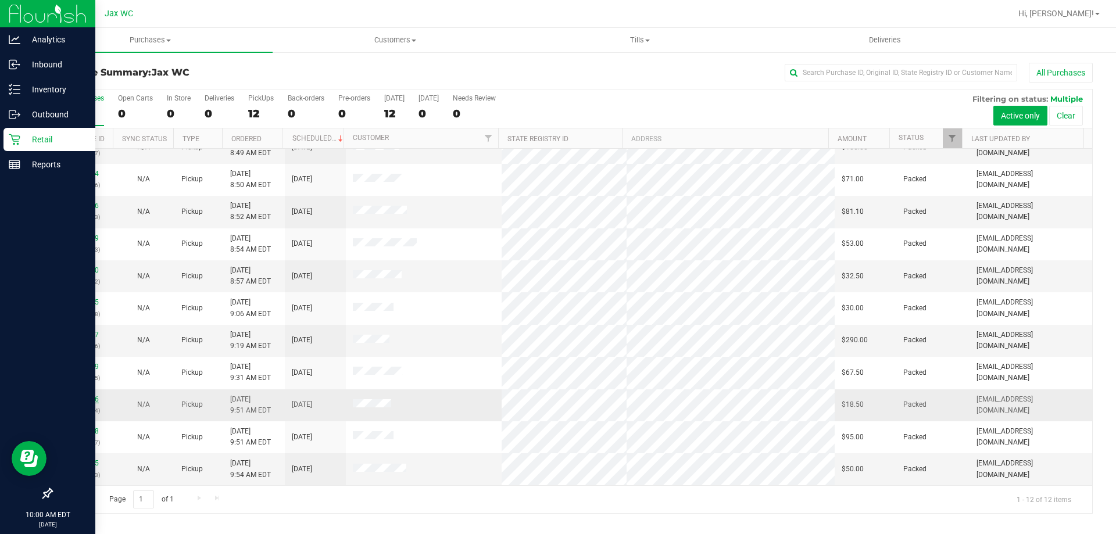
click at [69, 401] on link "12002106" at bounding box center [82, 399] width 33 height 8
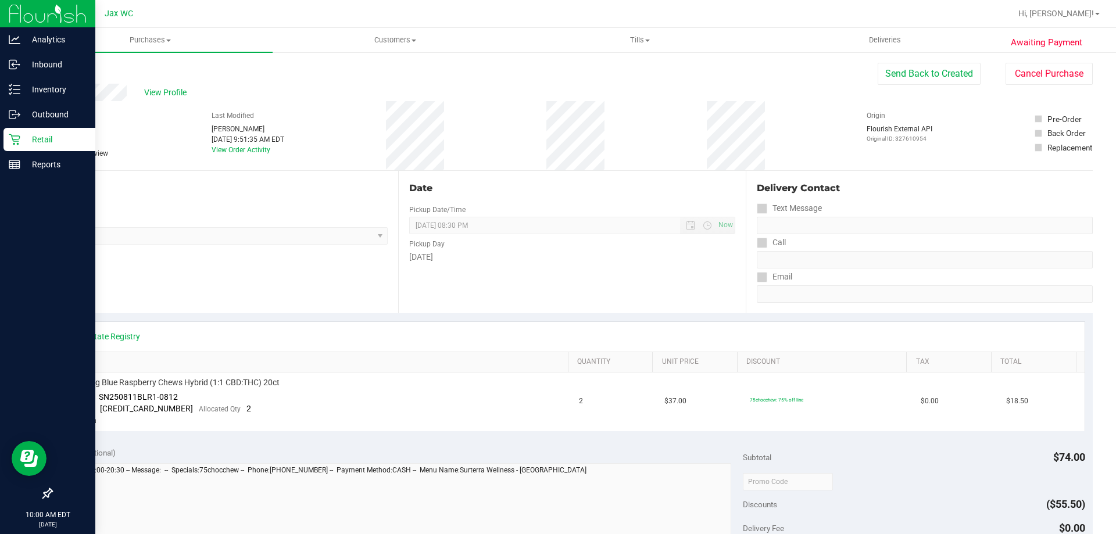
click at [52, 140] on p "Retail" at bounding box center [55, 140] width 70 height 14
